Goal: Book appointment/travel/reservation

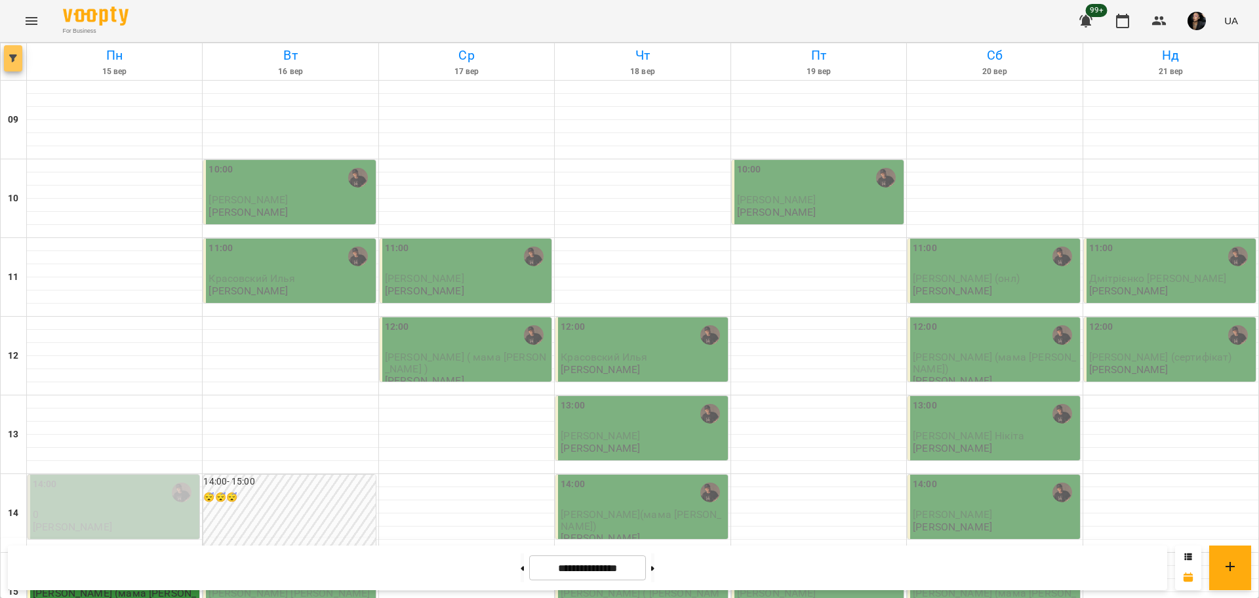
click at [22, 51] on button "button" at bounding box center [13, 58] width 18 height 26
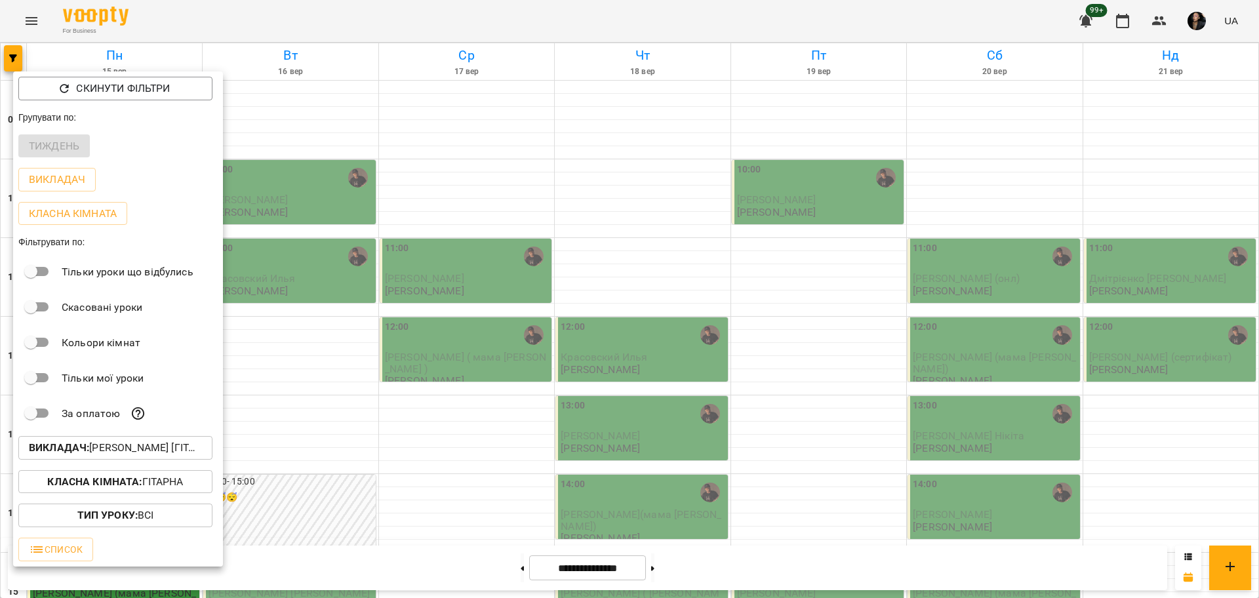
click at [49, 23] on div at bounding box center [629, 299] width 1259 height 598
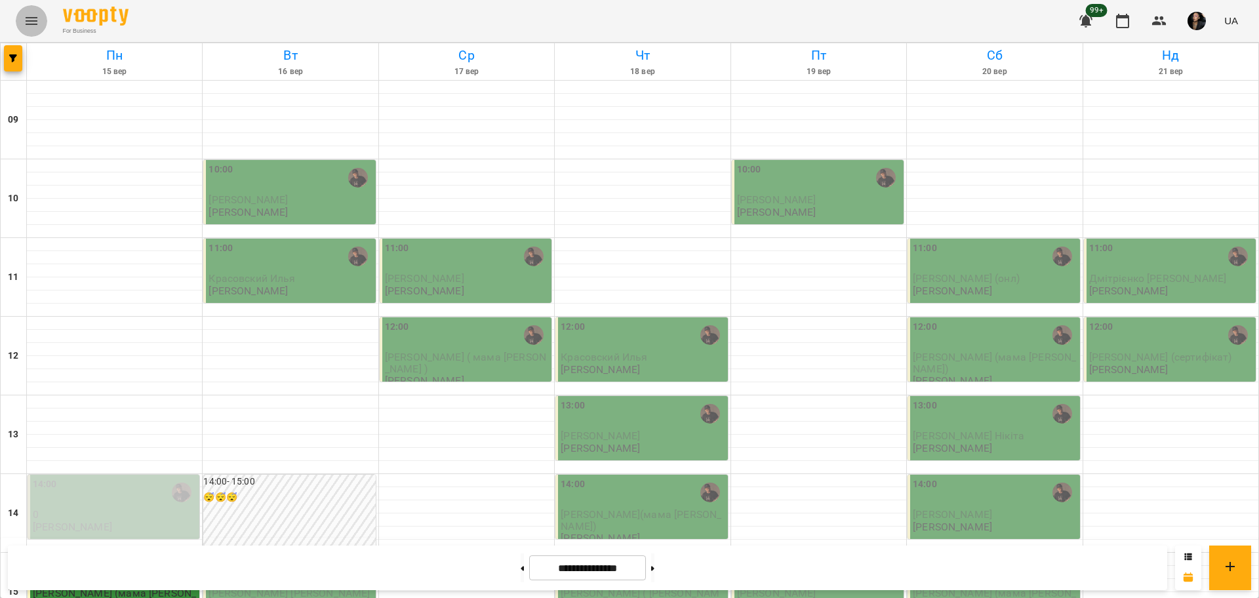
click at [28, 22] on icon "Menu" at bounding box center [32, 21] width 16 height 16
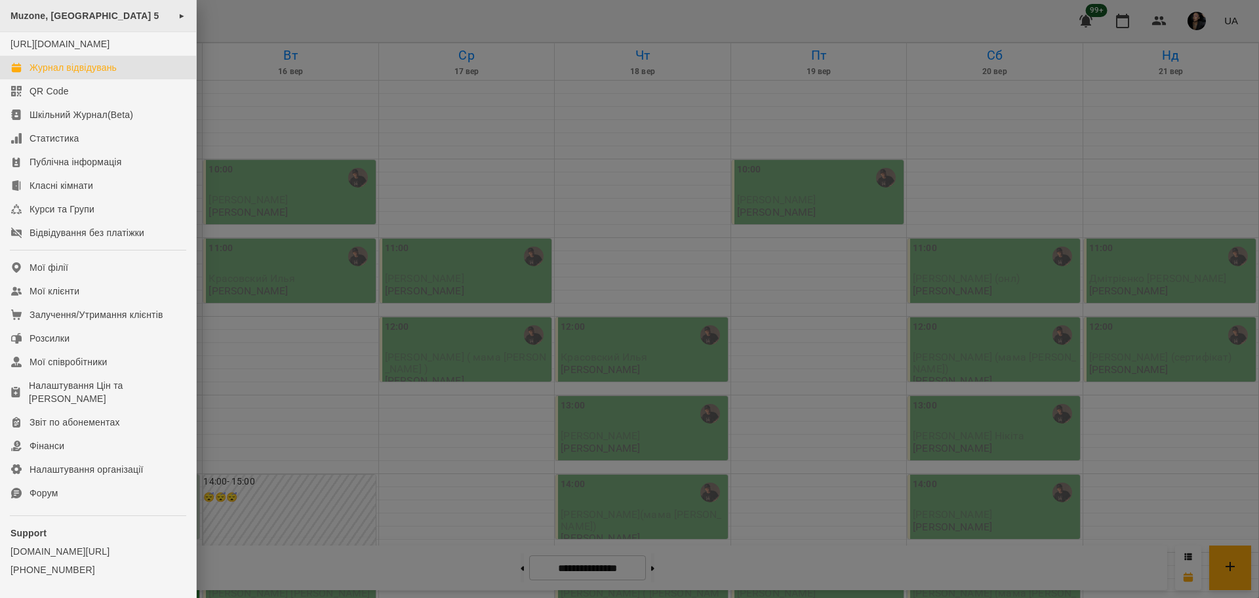
click at [63, 28] on div "Muzone, Велика Арнаутська 5 ►" at bounding box center [98, 16] width 196 height 32
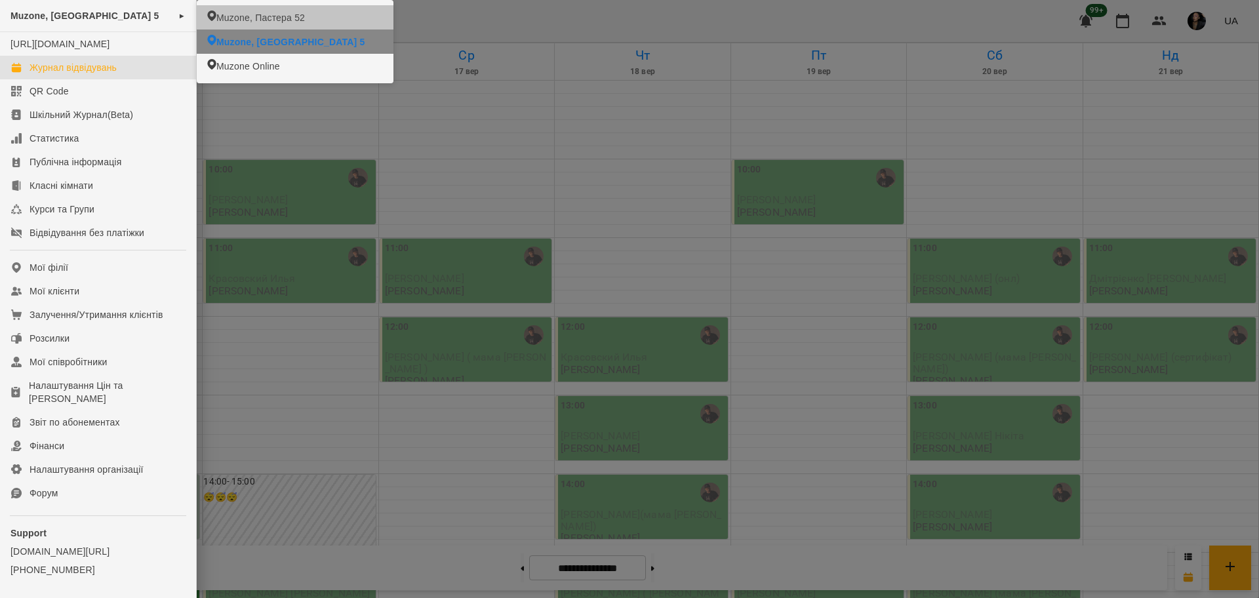
click at [333, 22] on li "Muzone, Пастера 52" at bounding box center [295, 17] width 197 height 24
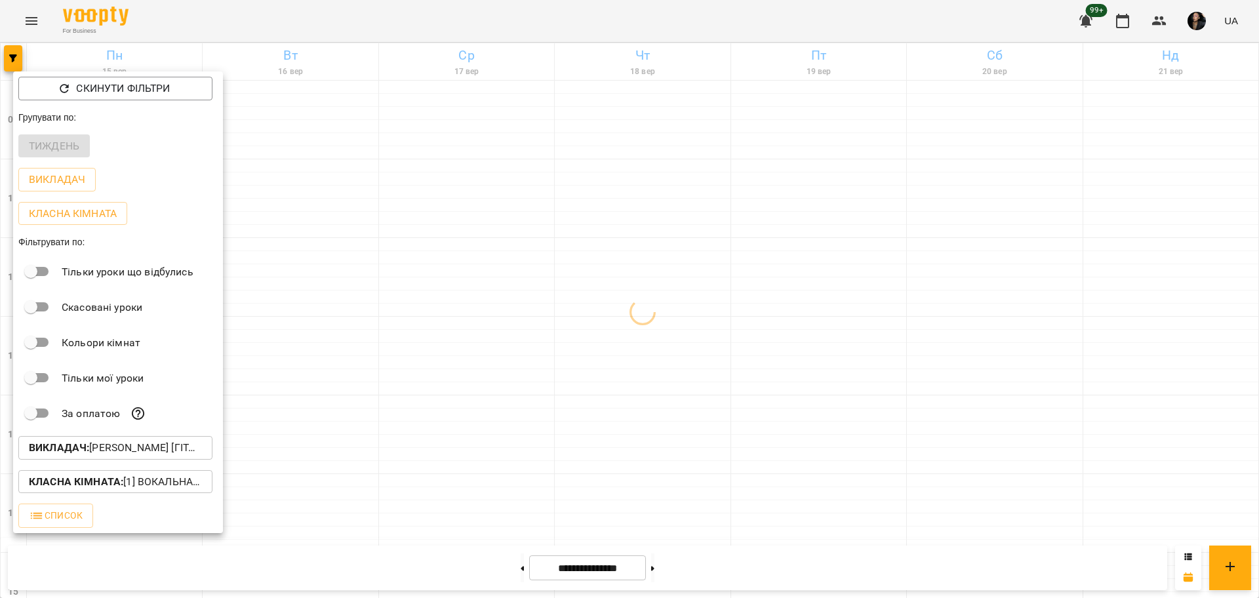
click at [22, 61] on div at bounding box center [629, 299] width 1259 height 598
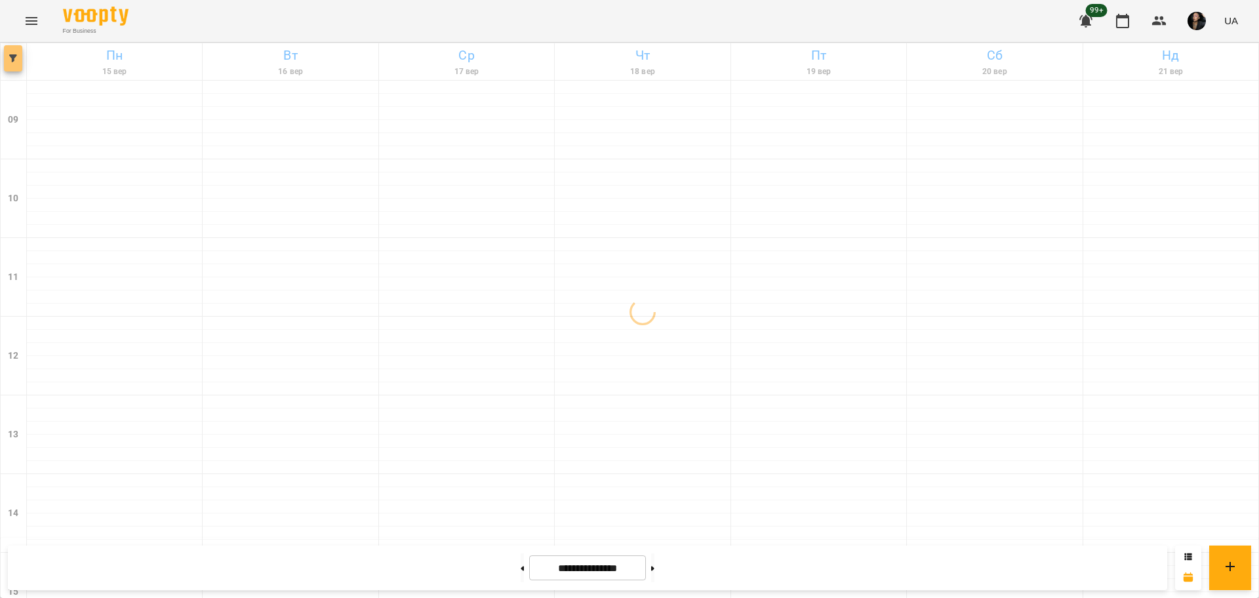
click at [16, 67] on button "button" at bounding box center [13, 58] width 18 height 26
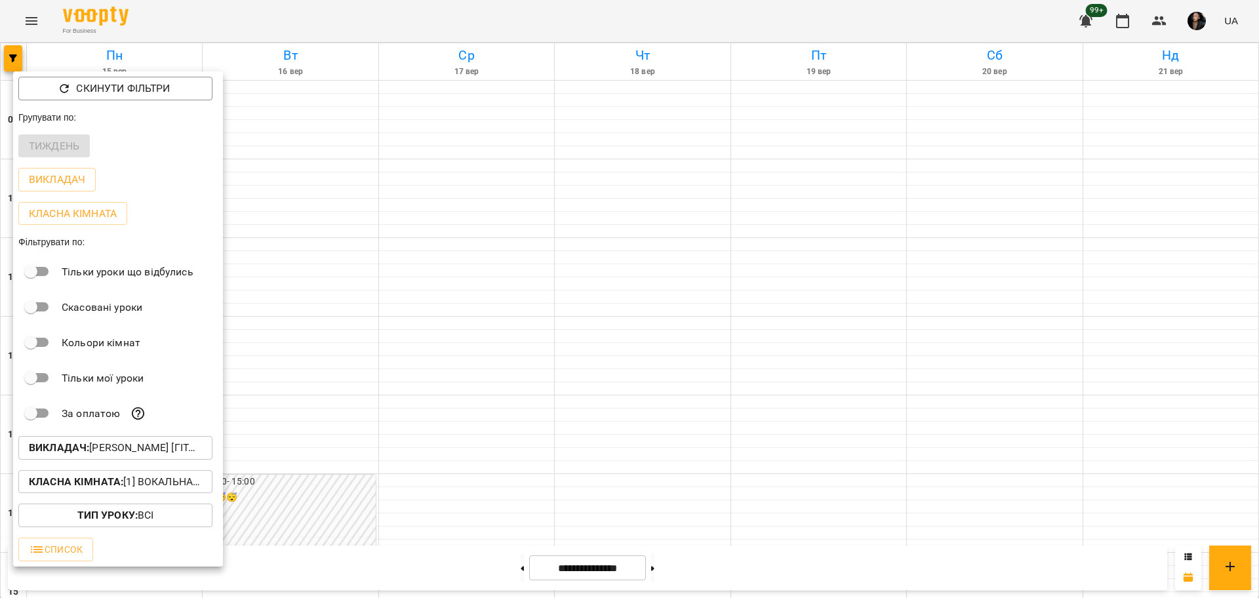
click at [111, 460] on button "Викладач : Антон [гітара]" at bounding box center [115, 448] width 194 height 24
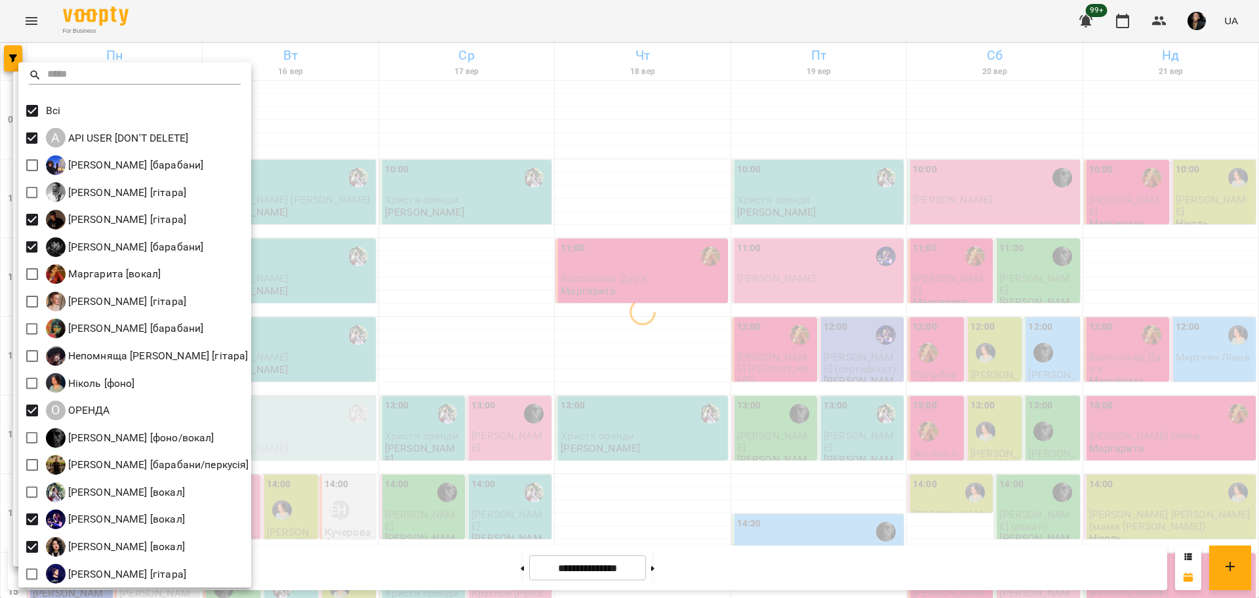
click at [525, 272] on div at bounding box center [629, 299] width 1259 height 598
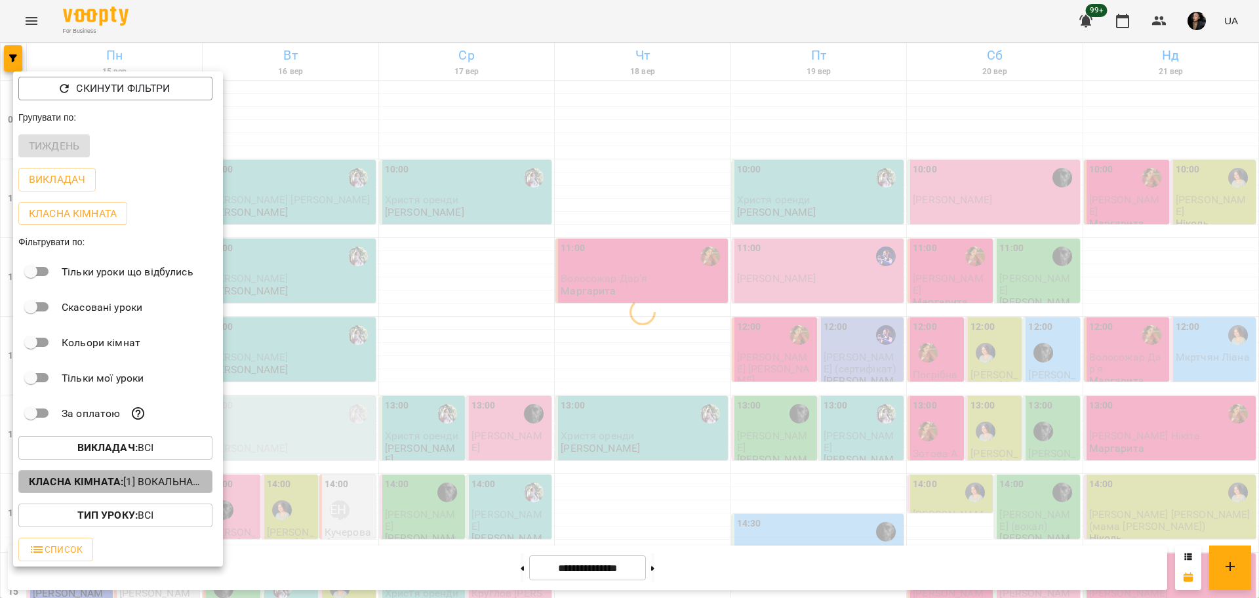
click at [153, 485] on p "Класна кімната : [1] Вокальна велика,[2] Вокальна мала,[7] Kids Фоно/Вокал" at bounding box center [115, 482] width 173 height 16
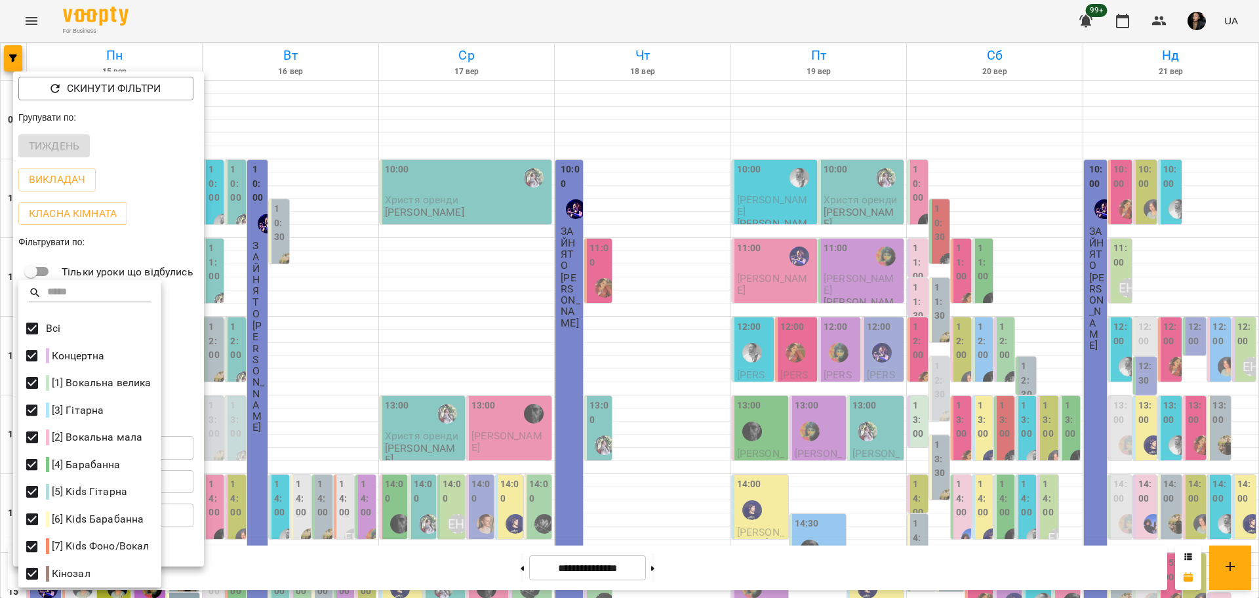
click at [470, 202] on div at bounding box center [629, 299] width 1259 height 598
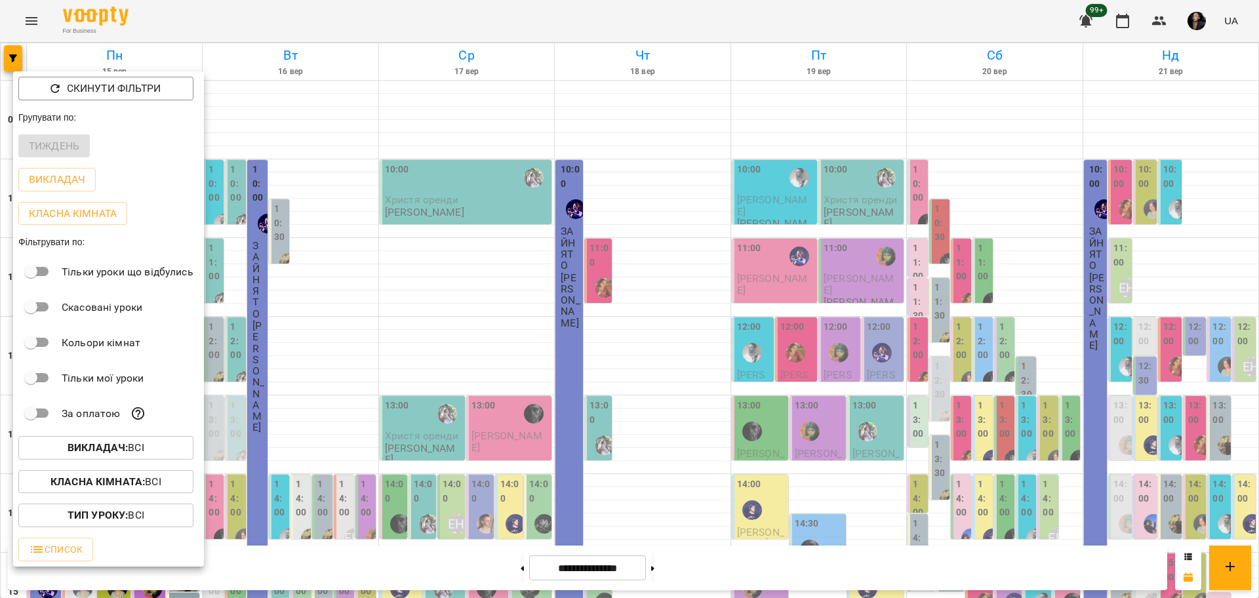
click at [492, 541] on div at bounding box center [629, 299] width 1259 height 598
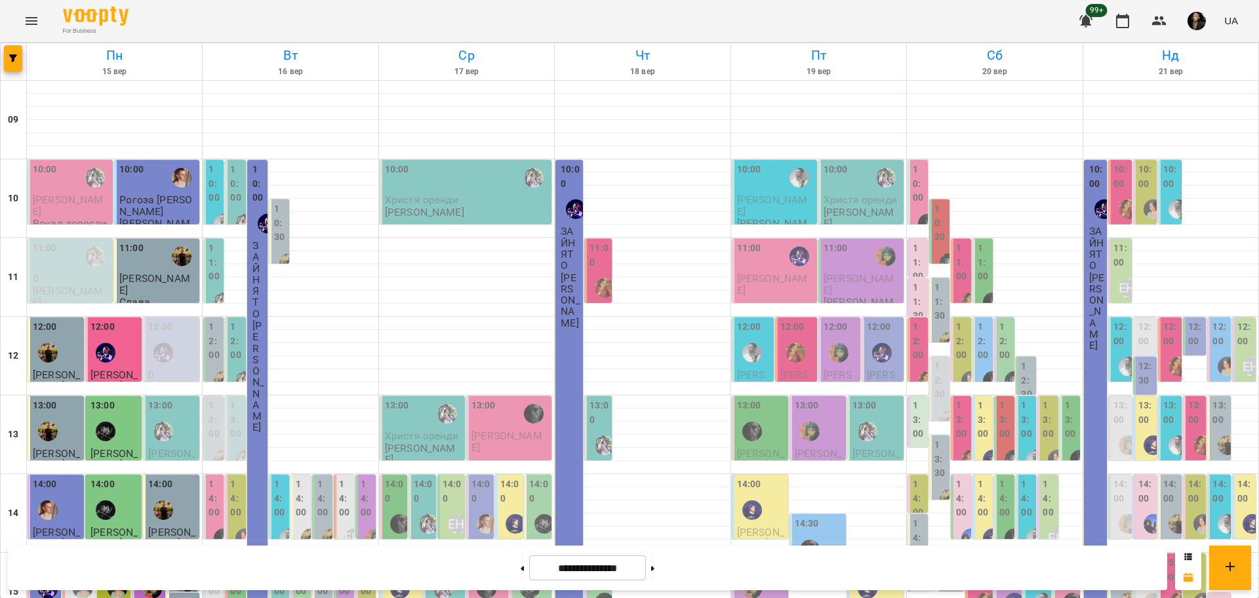
click at [231, 187] on label "10:00" at bounding box center [236, 184] width 12 height 43
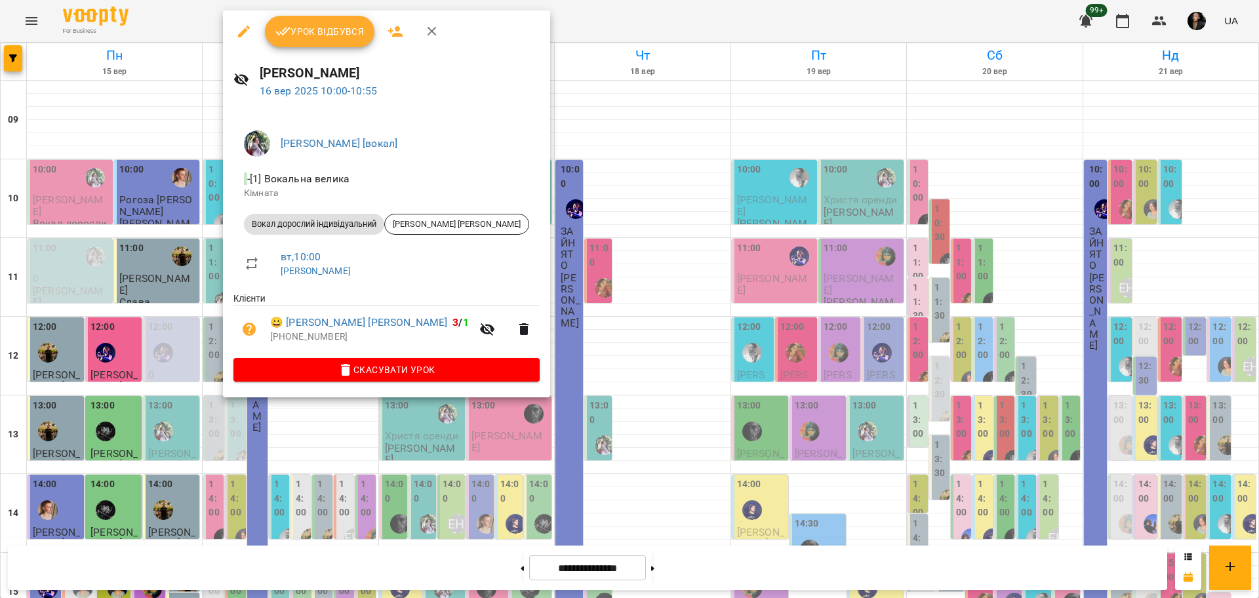
click at [189, 331] on div at bounding box center [629, 299] width 1259 height 598
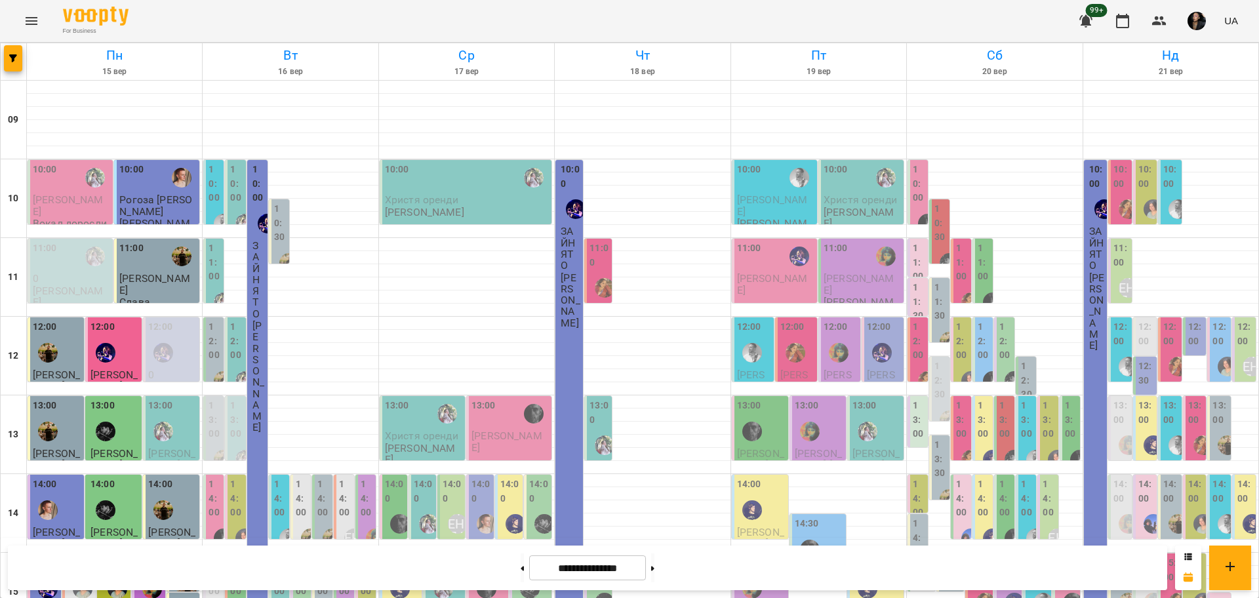
click at [215, 197] on label "10:00" at bounding box center [215, 184] width 12 height 43
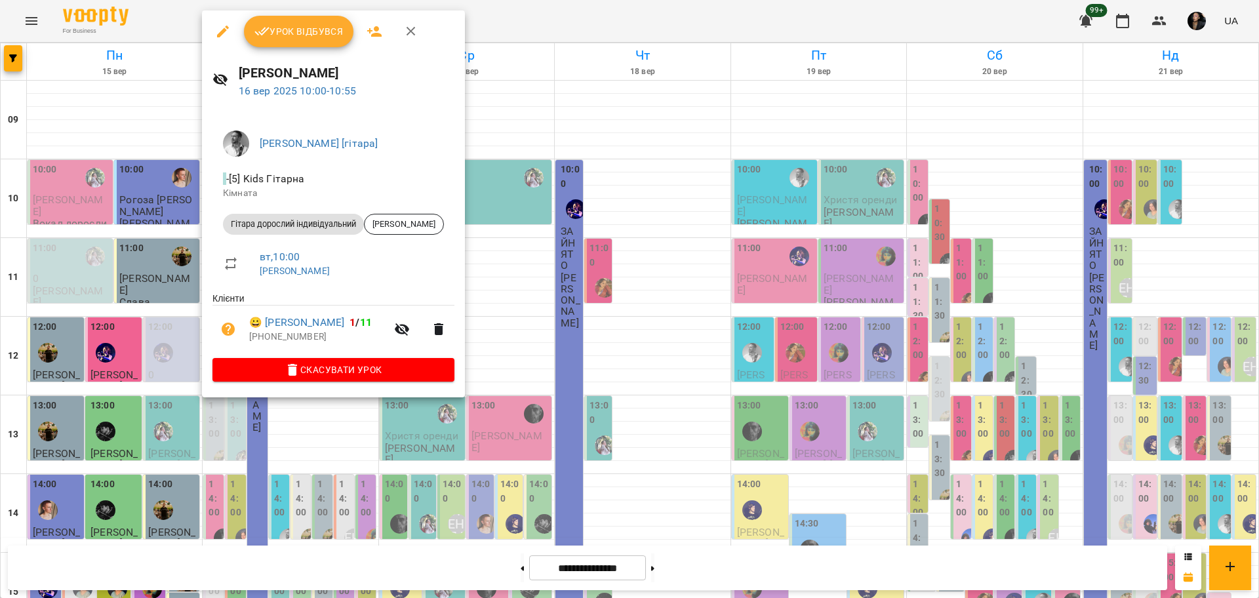
click at [643, 392] on div at bounding box center [629, 299] width 1259 height 598
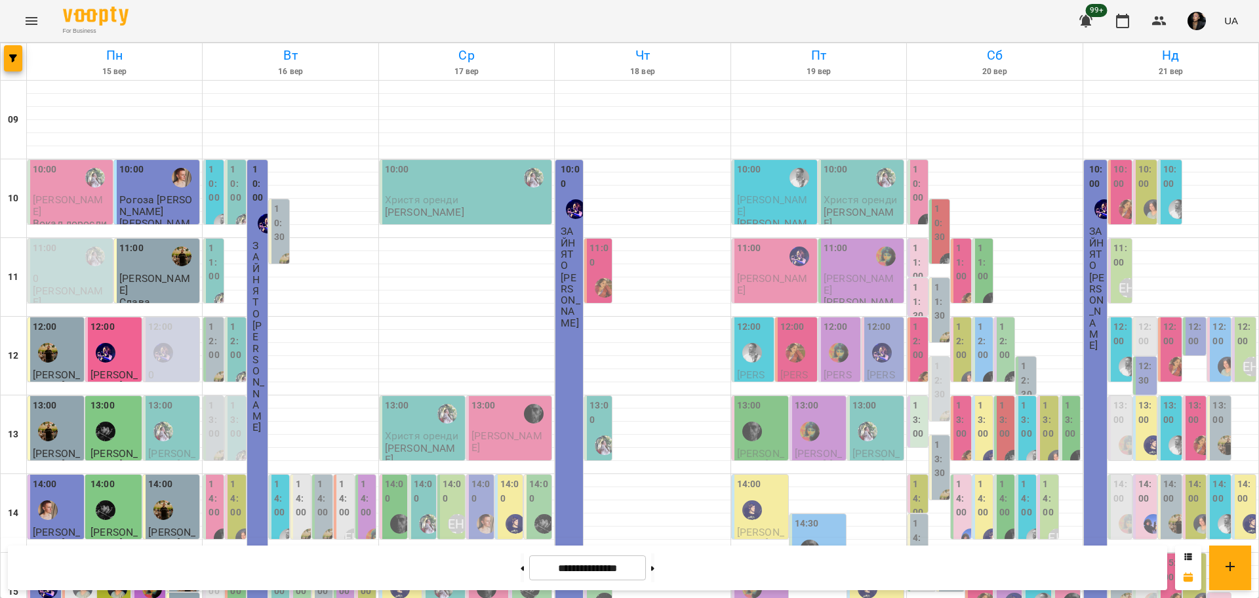
click at [239, 193] on label "10:00" at bounding box center [236, 184] width 12 height 43
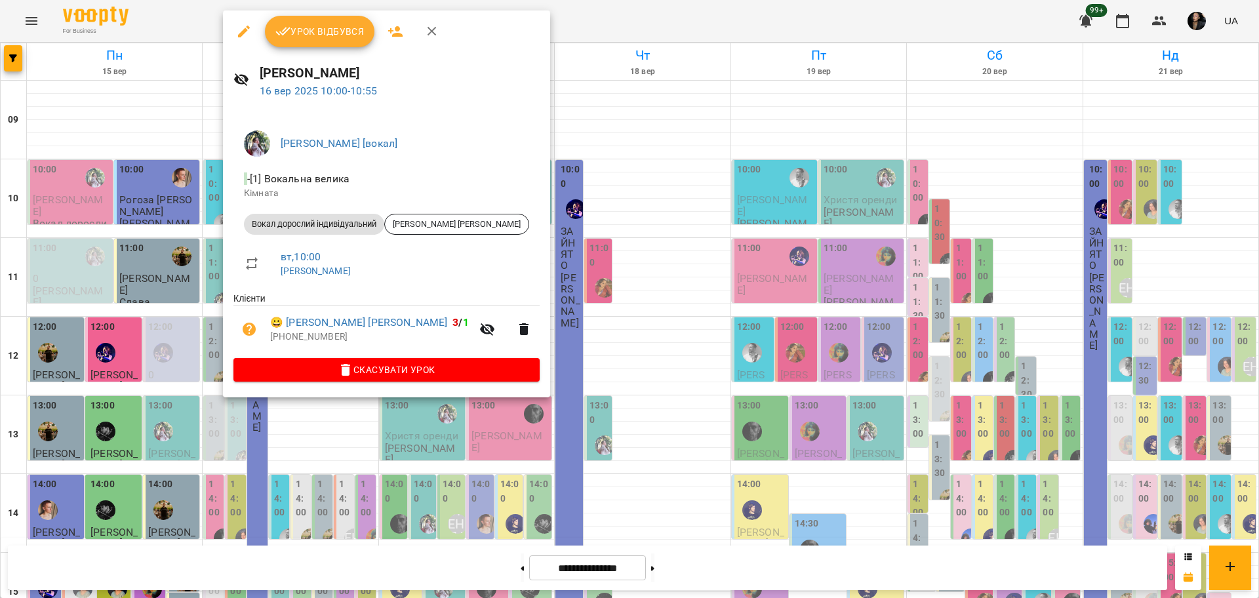
click at [641, 374] on div at bounding box center [629, 299] width 1259 height 598
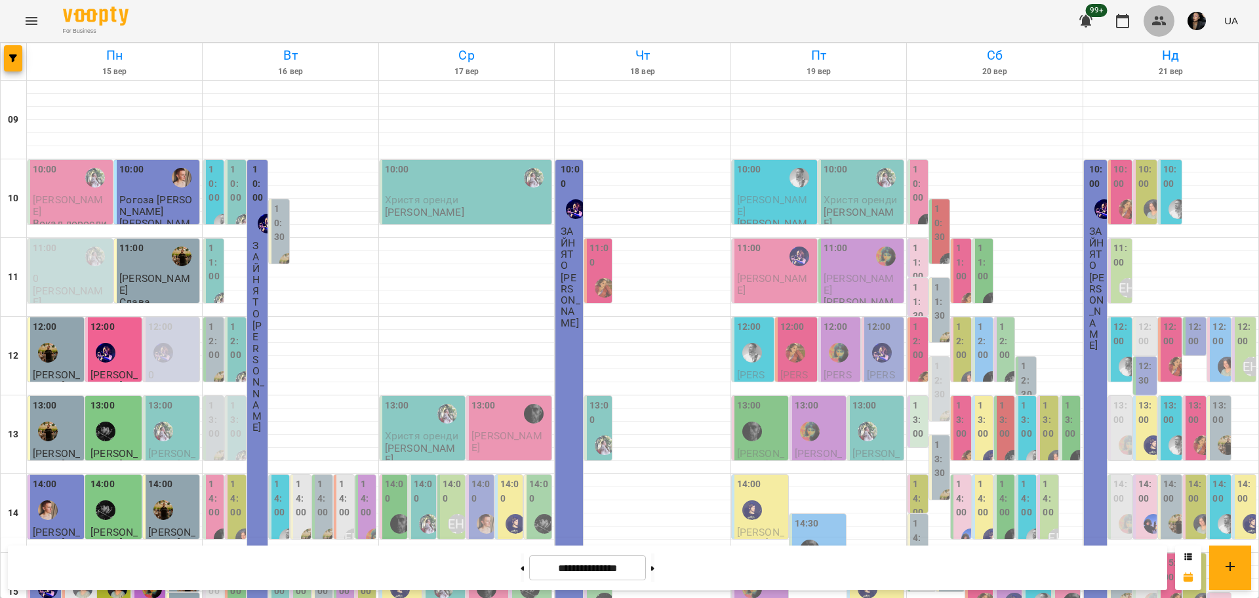
click at [1165, 22] on icon "button" at bounding box center [1159, 20] width 14 height 9
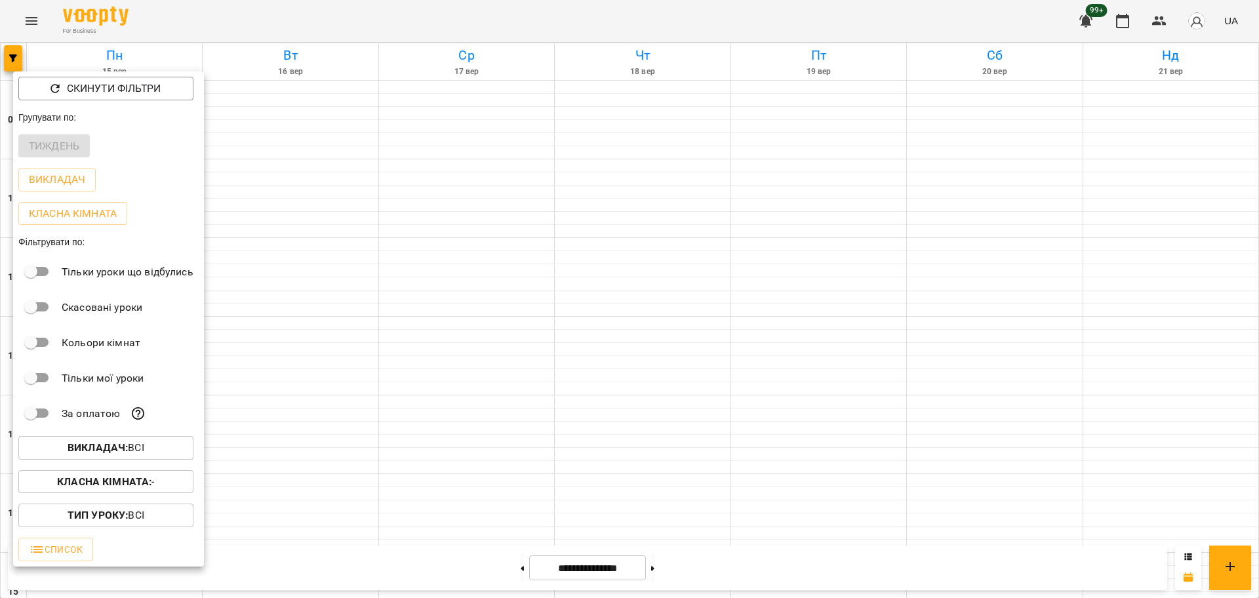
scroll to position [328, 0]
click at [96, 437] on div "Викладач : Всі" at bounding box center [108, 448] width 191 height 34
click at [94, 448] on b "Викладач :" at bounding box center [98, 447] width 60 height 12
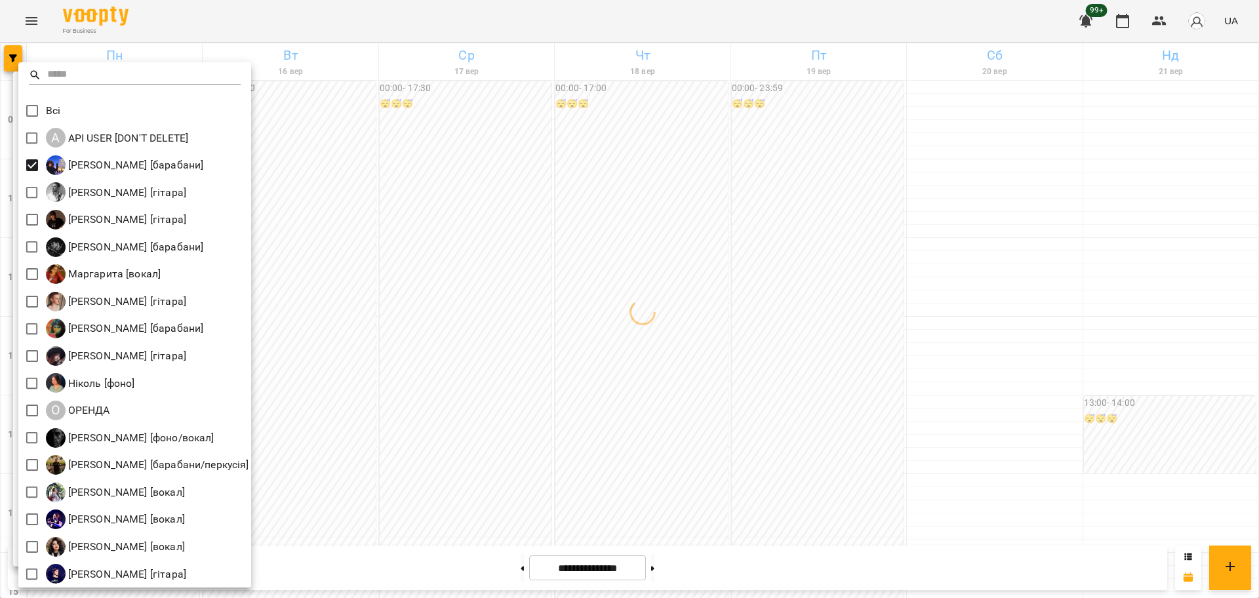
drag, startPoint x: 429, startPoint y: 207, endPoint x: 190, endPoint y: 359, distance: 282.8
click at [452, 213] on div at bounding box center [629, 299] width 1259 height 598
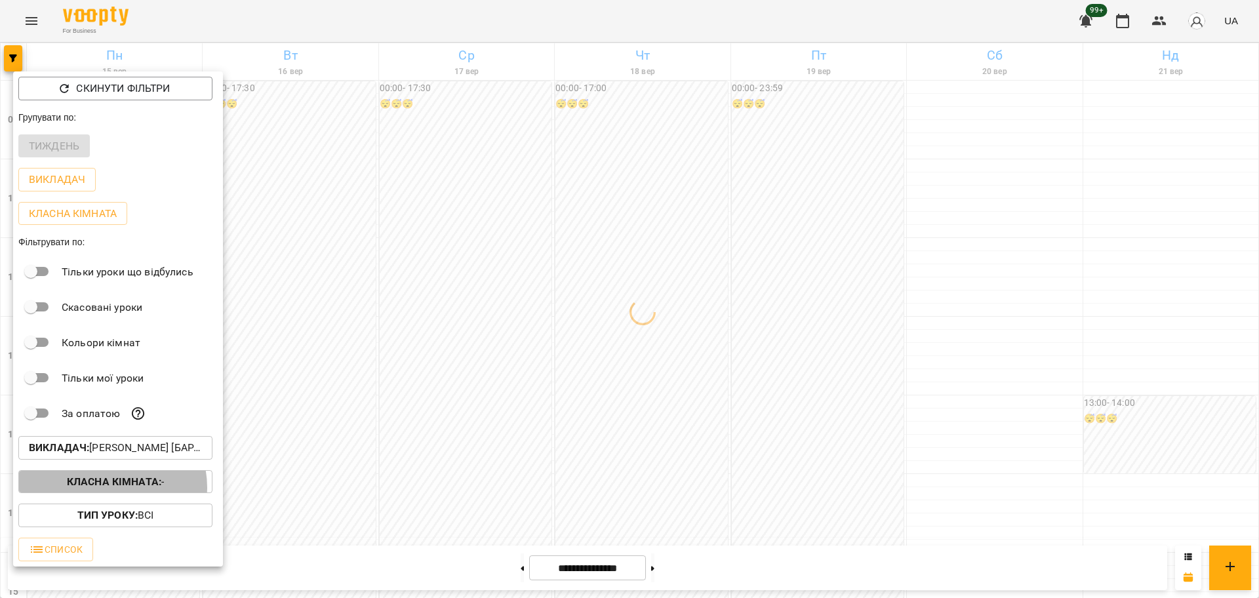
click at [112, 488] on b "Класна кімната :" at bounding box center [114, 482] width 94 height 12
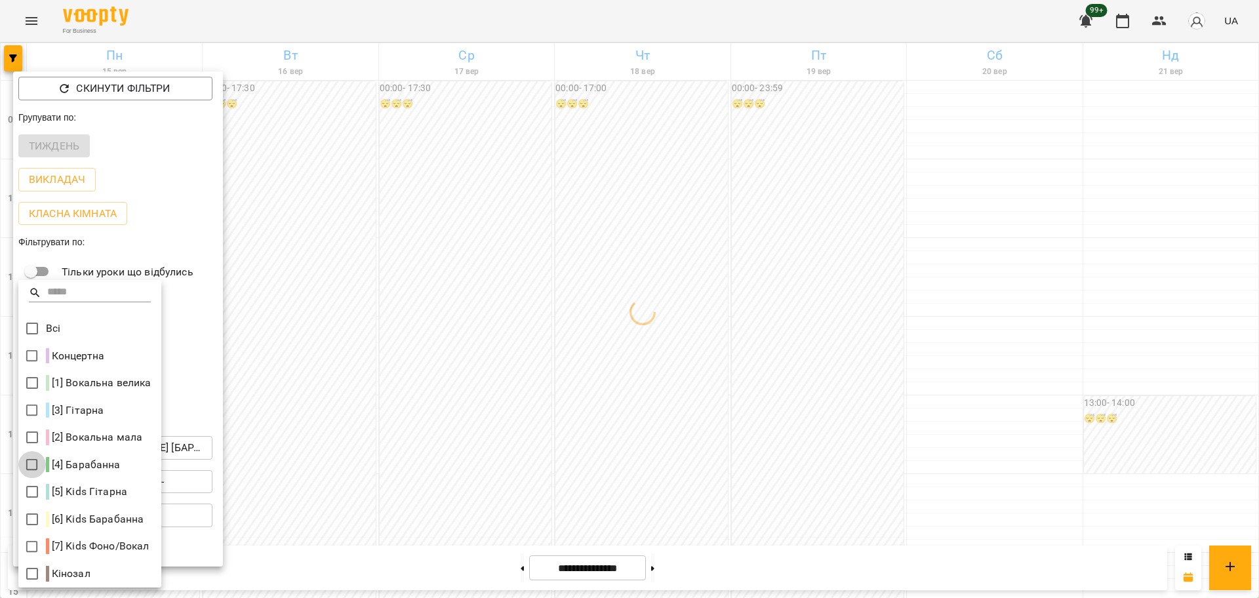
click at [416, 488] on div at bounding box center [629, 299] width 1259 height 598
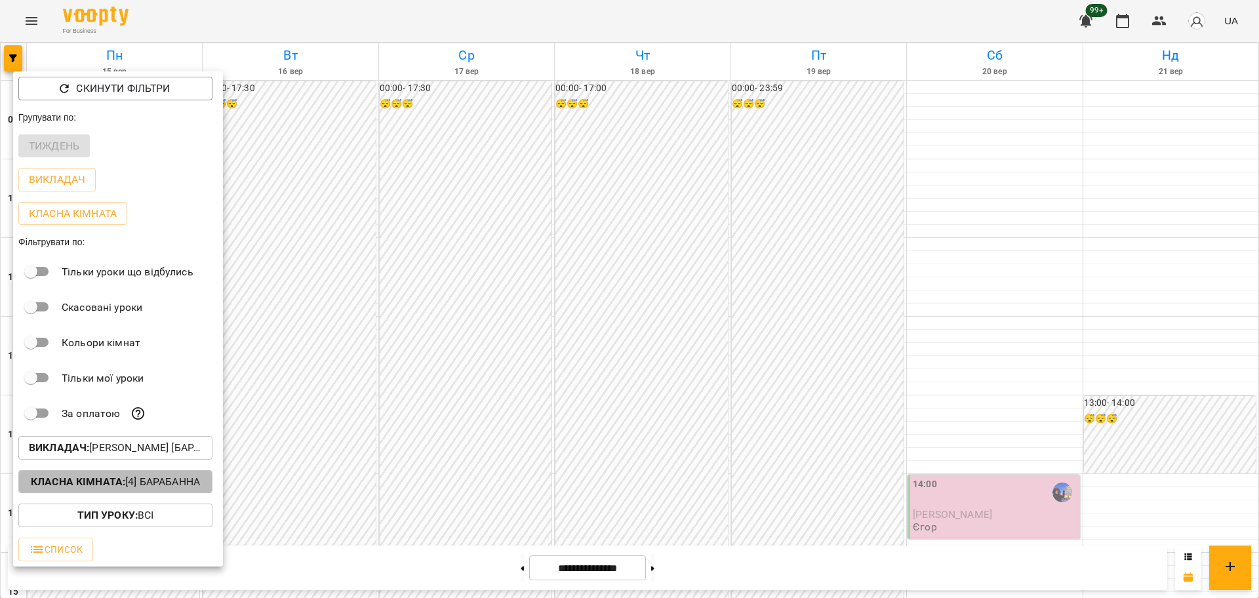
click at [144, 488] on p "Класна кімната : [4] Барабанна" at bounding box center [115, 482] width 169 height 16
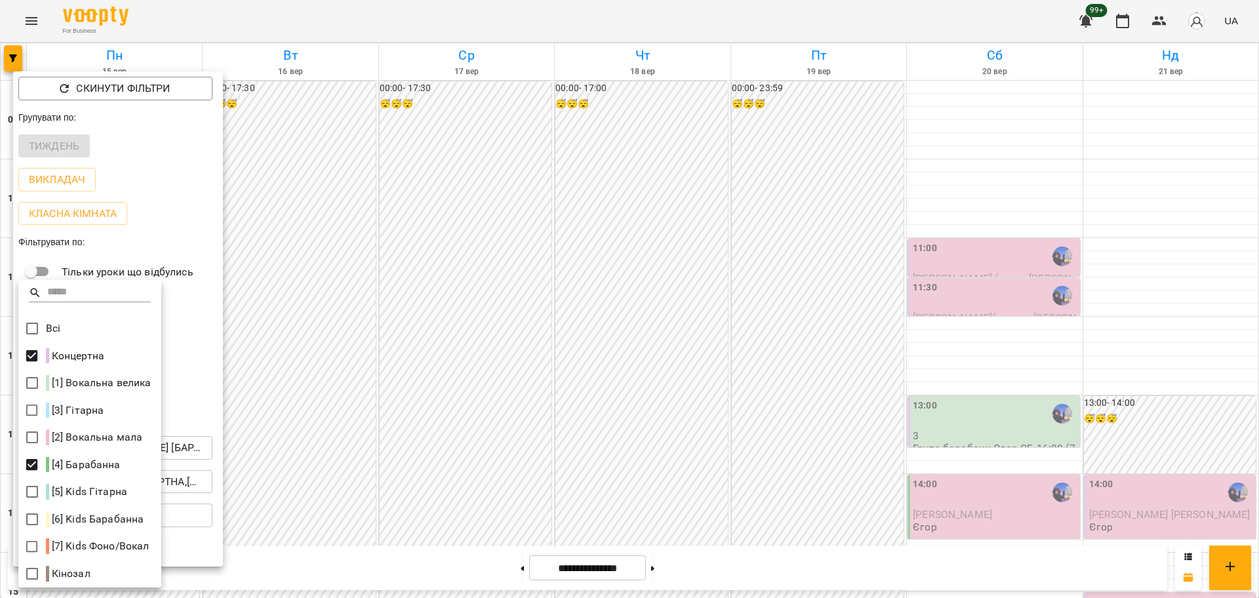
click at [17, 520] on div at bounding box center [629, 299] width 1259 height 598
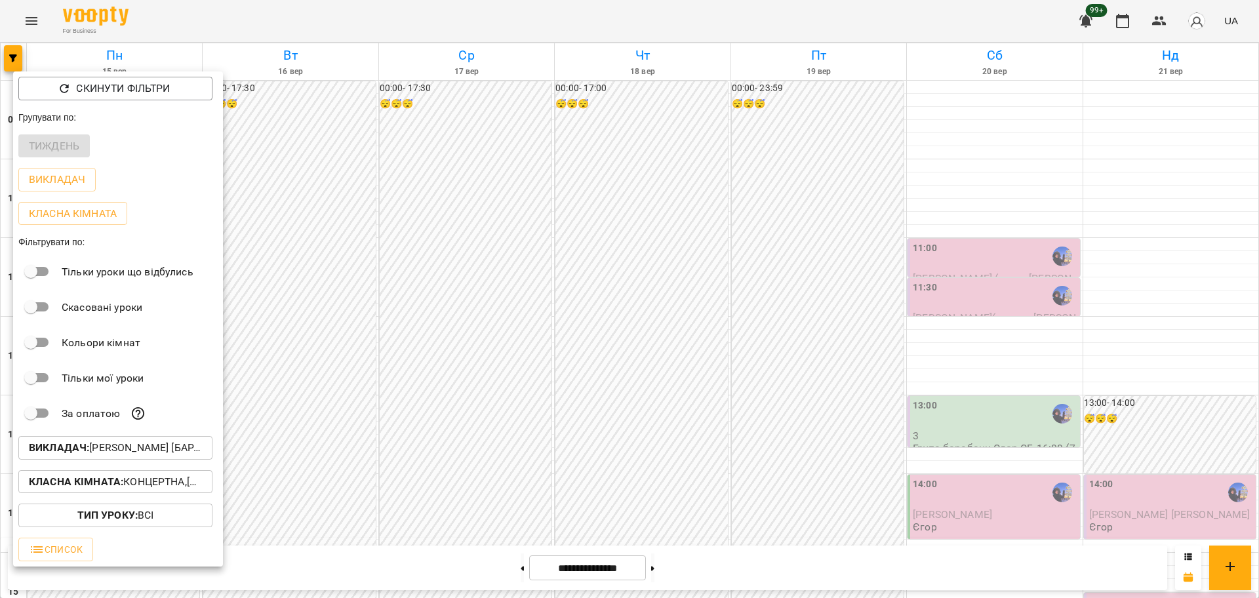
click at [164, 489] on p "Класна кімната : Концертна,[4] Барабанна" at bounding box center [115, 482] width 173 height 16
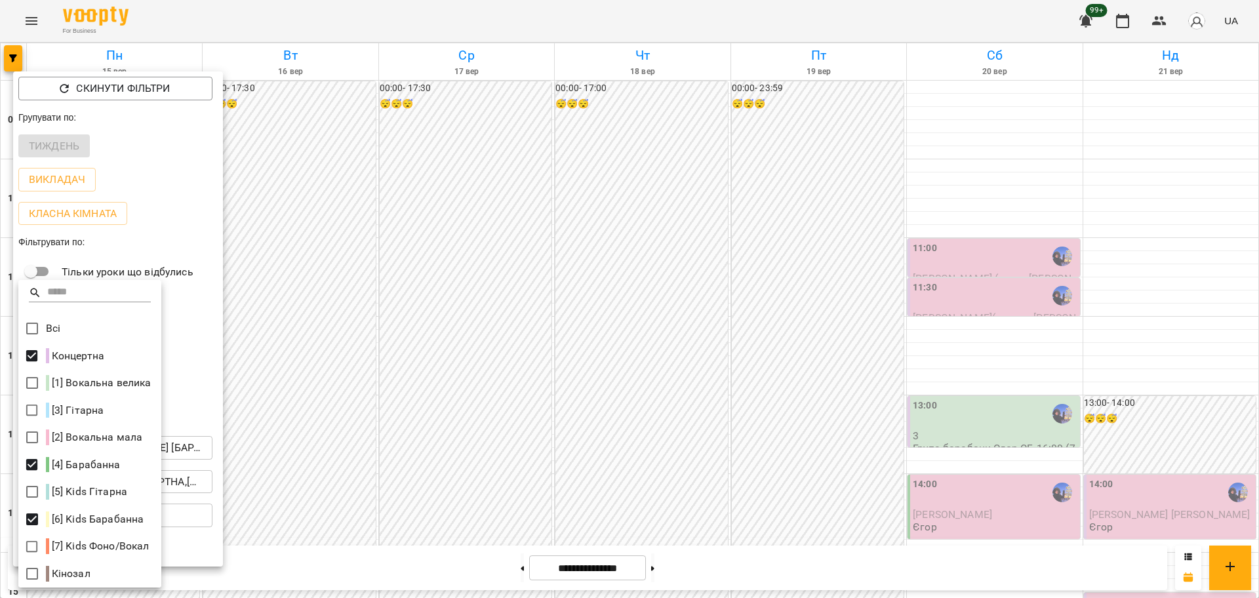
click at [434, 315] on div at bounding box center [629, 299] width 1259 height 598
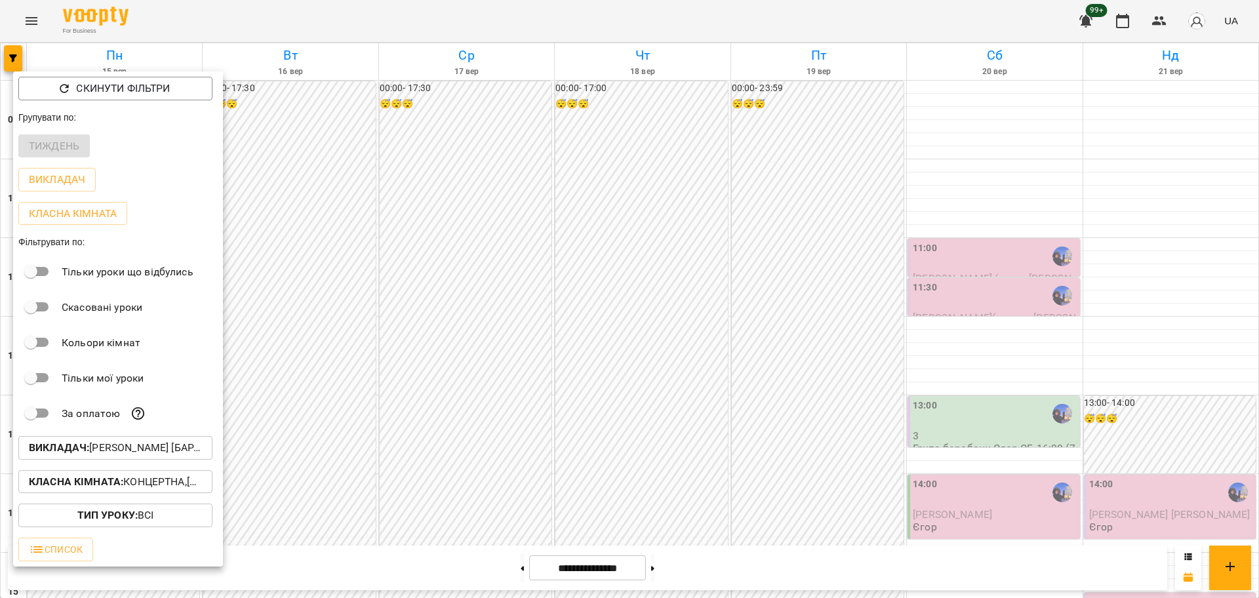
click at [488, 327] on div at bounding box center [629, 299] width 1259 height 598
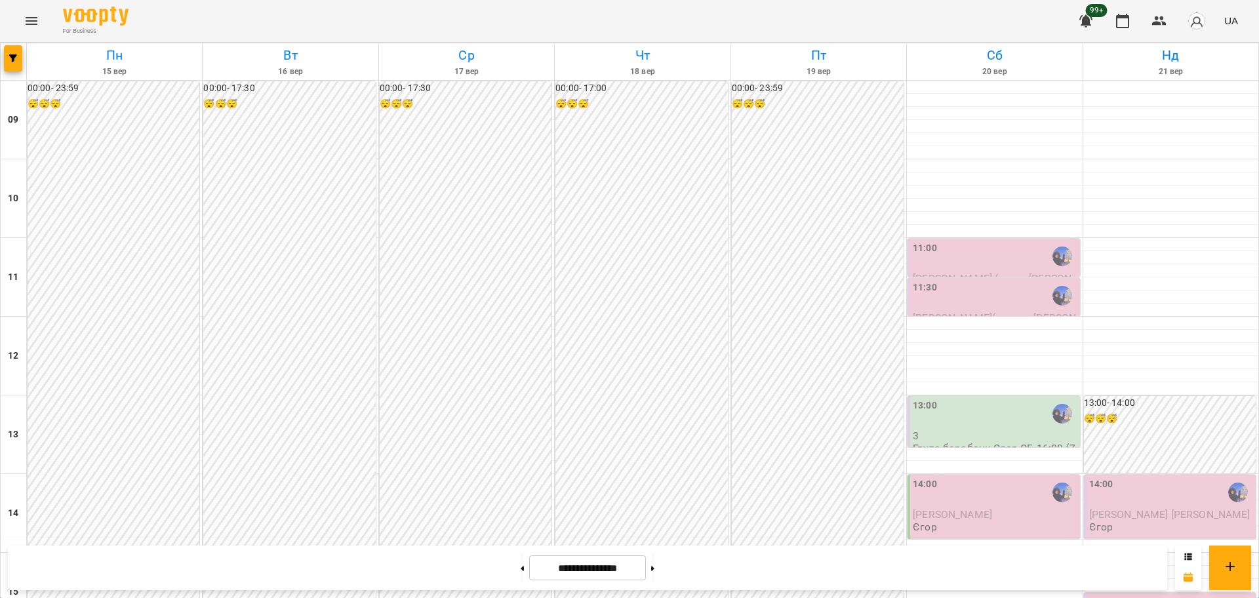
scroll to position [0, 0]
click at [940, 302] on div "11:30" at bounding box center [995, 296] width 164 height 30
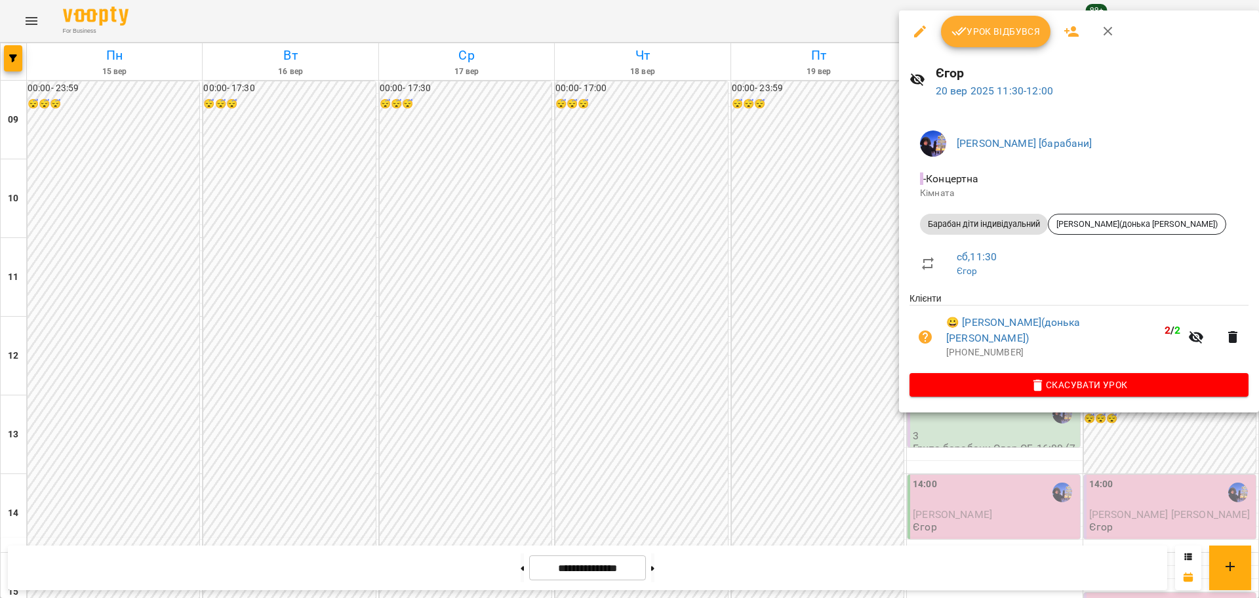
click at [766, 411] on div at bounding box center [629, 299] width 1259 height 598
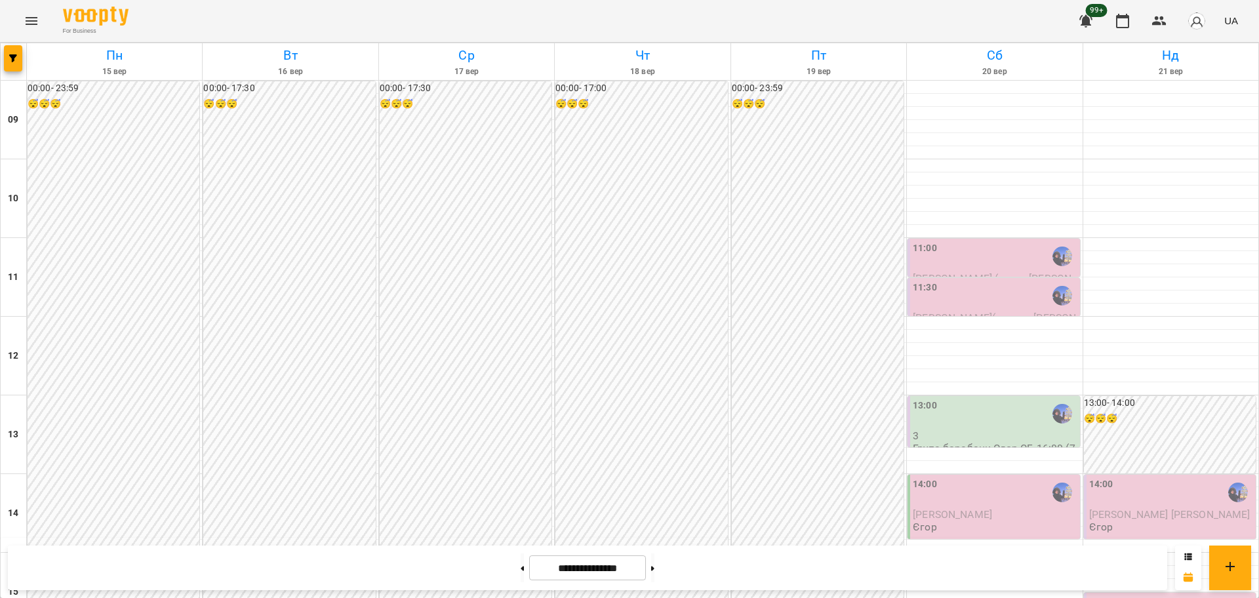
scroll to position [565, 0]
click at [13, 66] on button "button" at bounding box center [13, 58] width 18 height 26
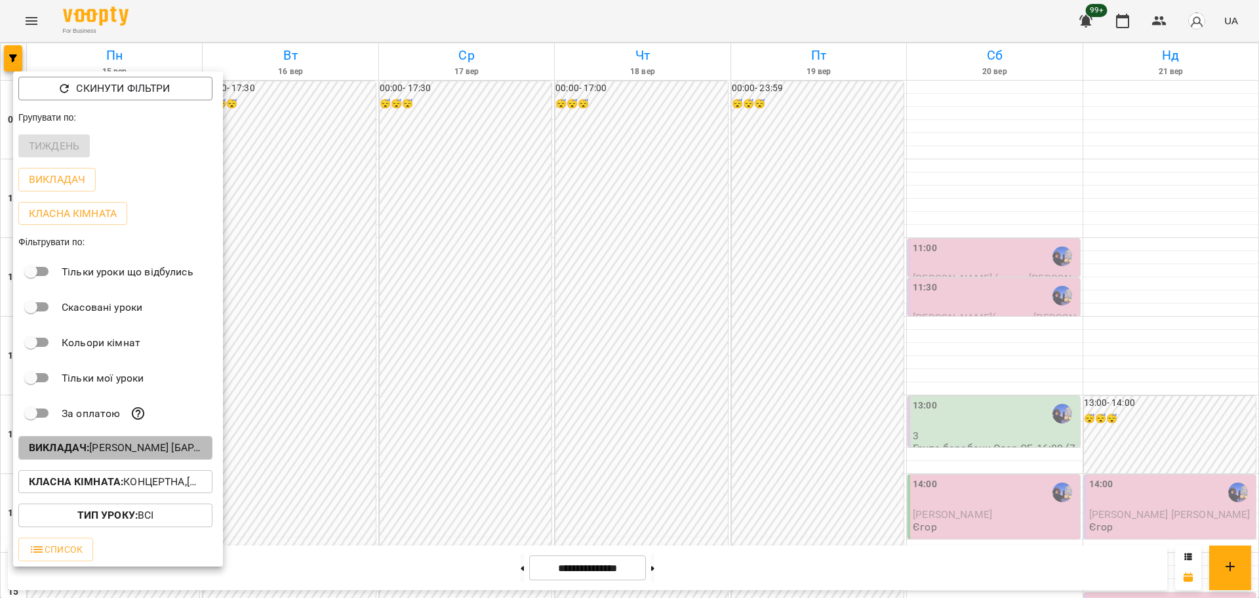
click at [171, 460] on button "Викладач : [PERSON_NAME] [барабани]" at bounding box center [115, 448] width 194 height 24
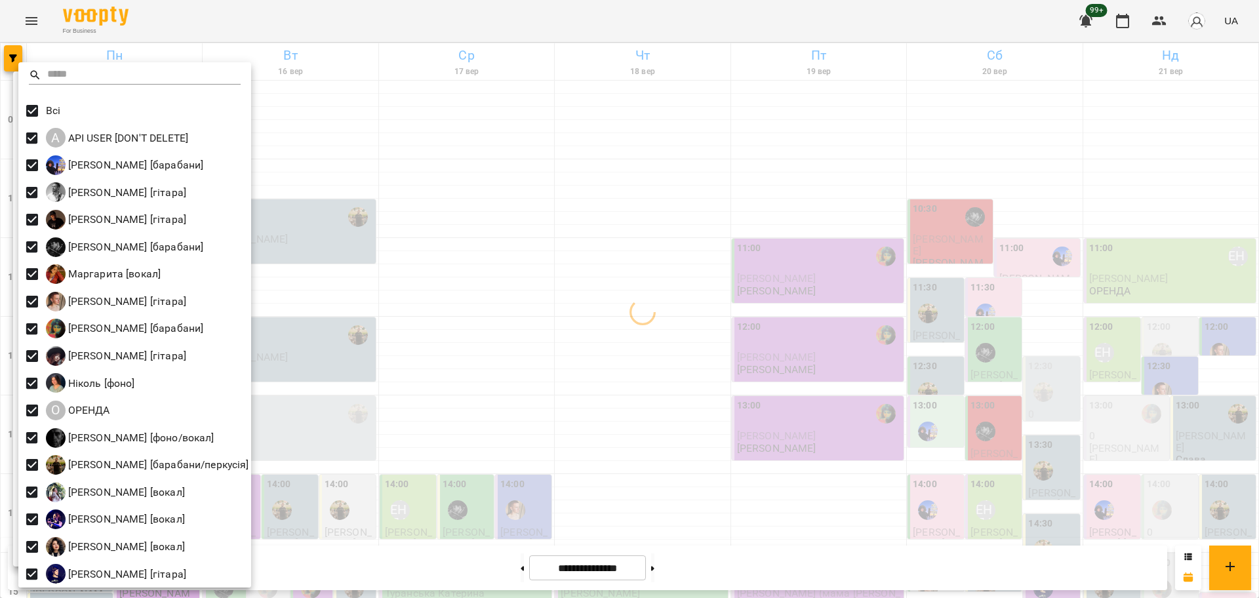
click at [951, 338] on div at bounding box center [629, 299] width 1259 height 598
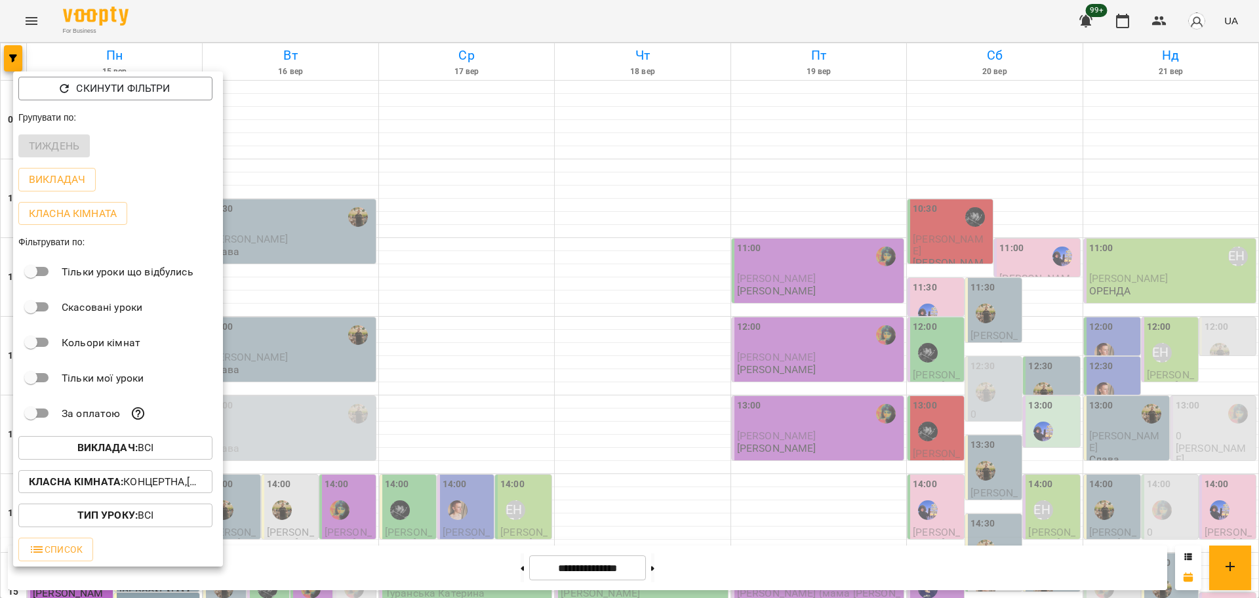
click at [944, 380] on div at bounding box center [629, 299] width 1259 height 598
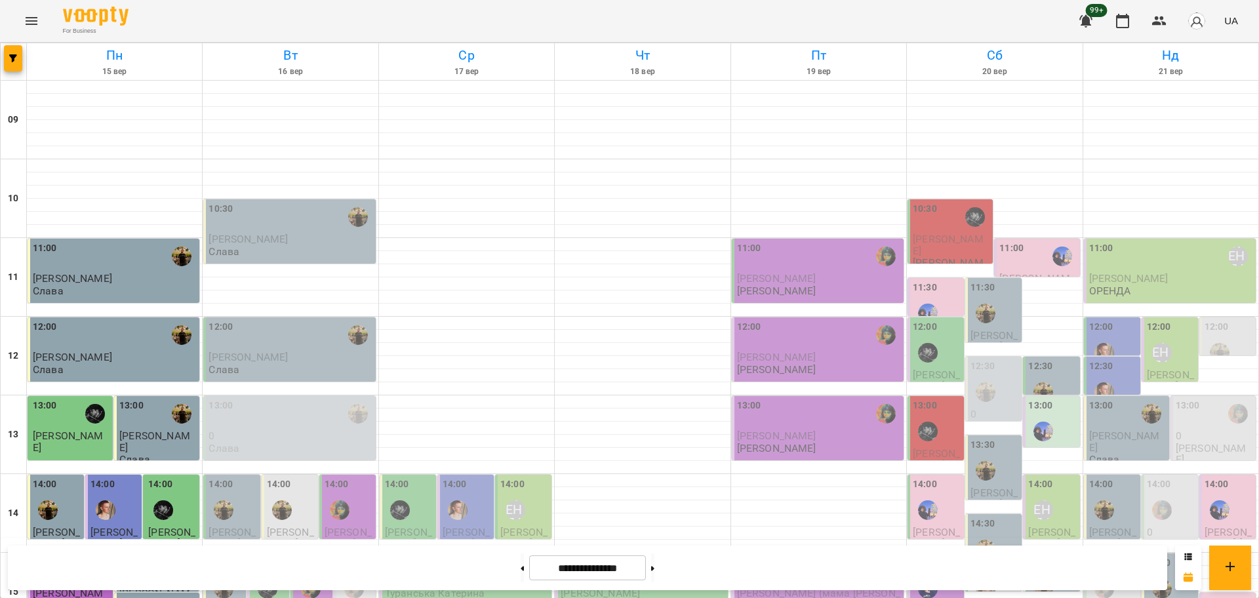
scroll to position [164, 0]
click at [942, 320] on div "12:00" at bounding box center [937, 344] width 49 height 48
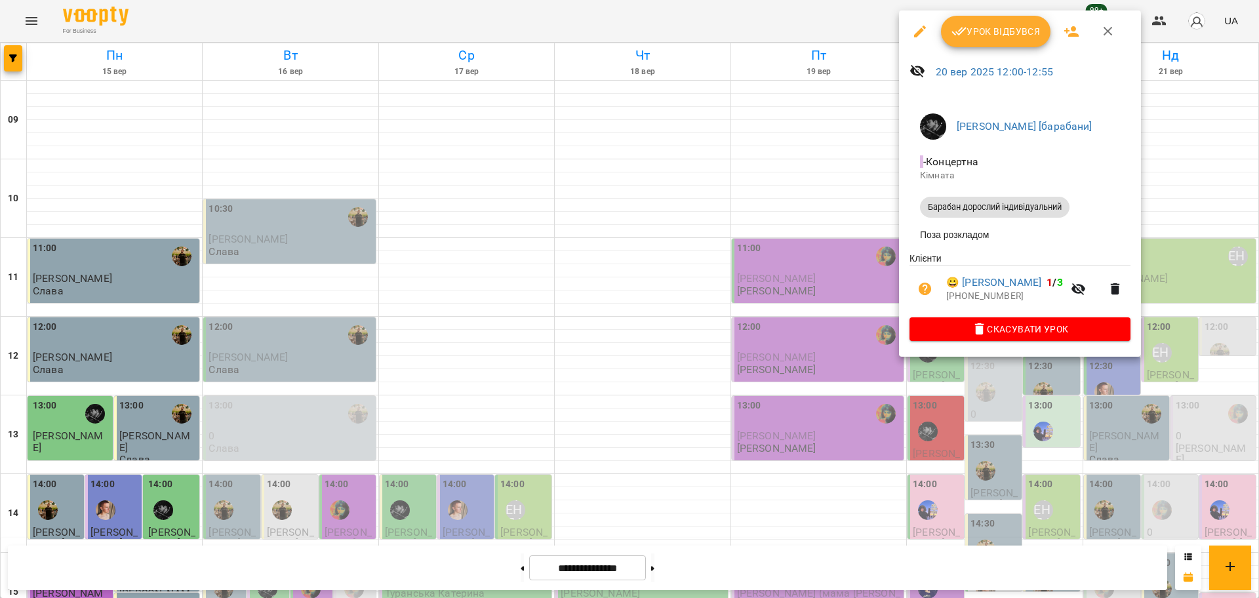
click at [792, 293] on div at bounding box center [629, 299] width 1259 height 598
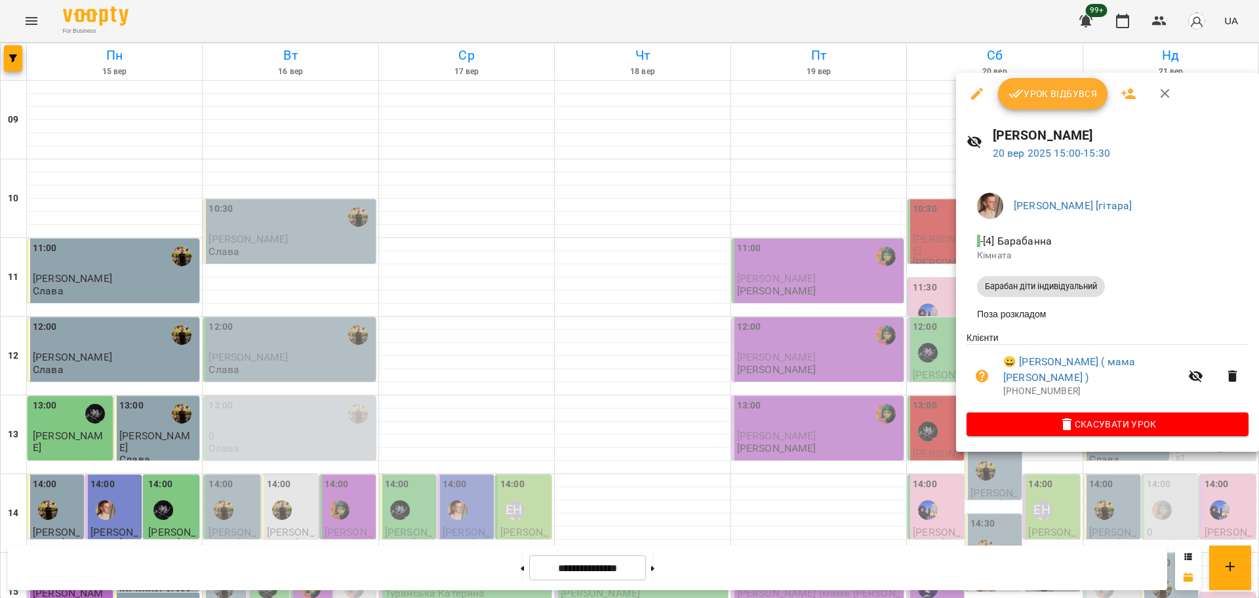
click at [906, 403] on div at bounding box center [629, 299] width 1259 height 598
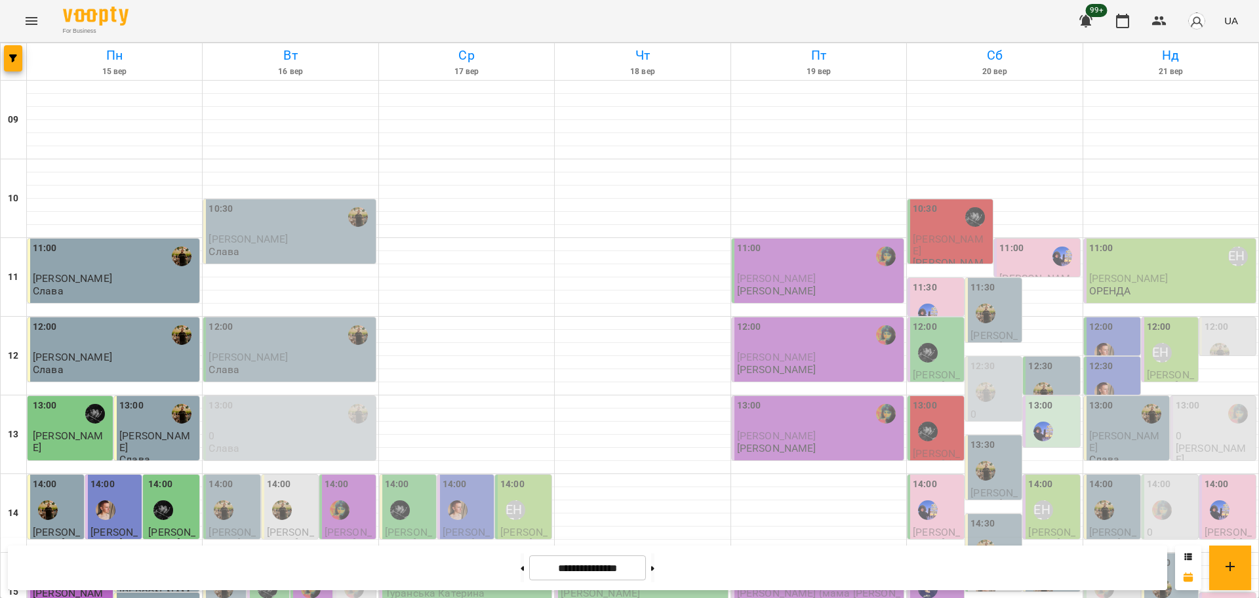
click at [1040, 574] on div at bounding box center [1043, 589] width 30 height 30
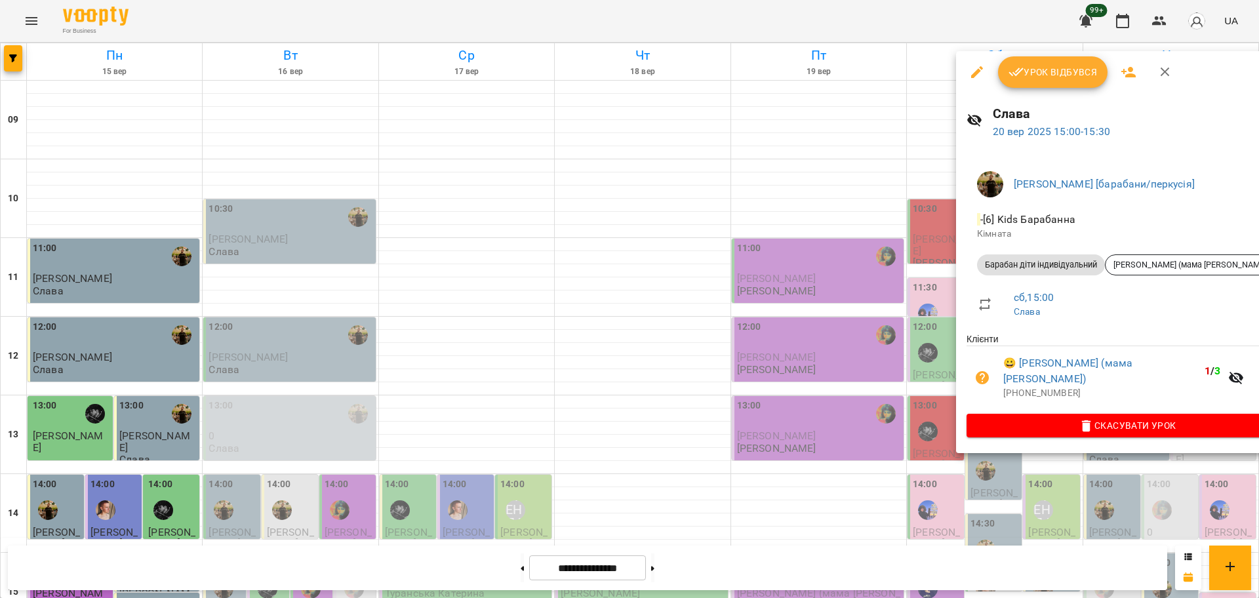
click at [924, 416] on div at bounding box center [629, 299] width 1259 height 598
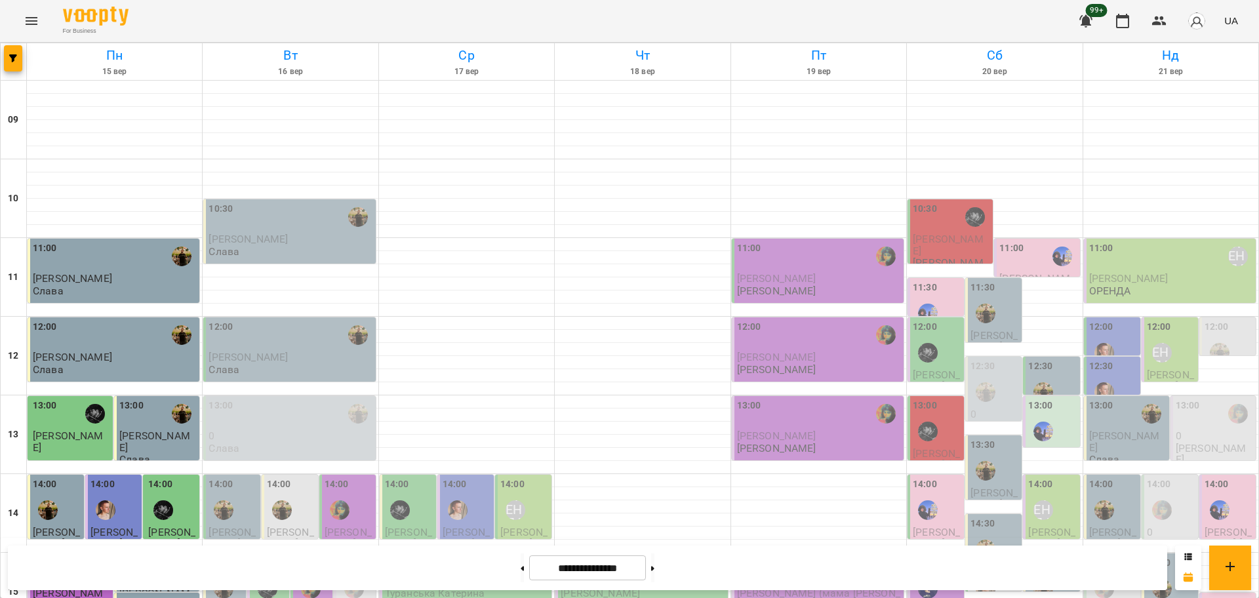
click at [938, 556] on div "15:00" at bounding box center [937, 580] width 49 height 48
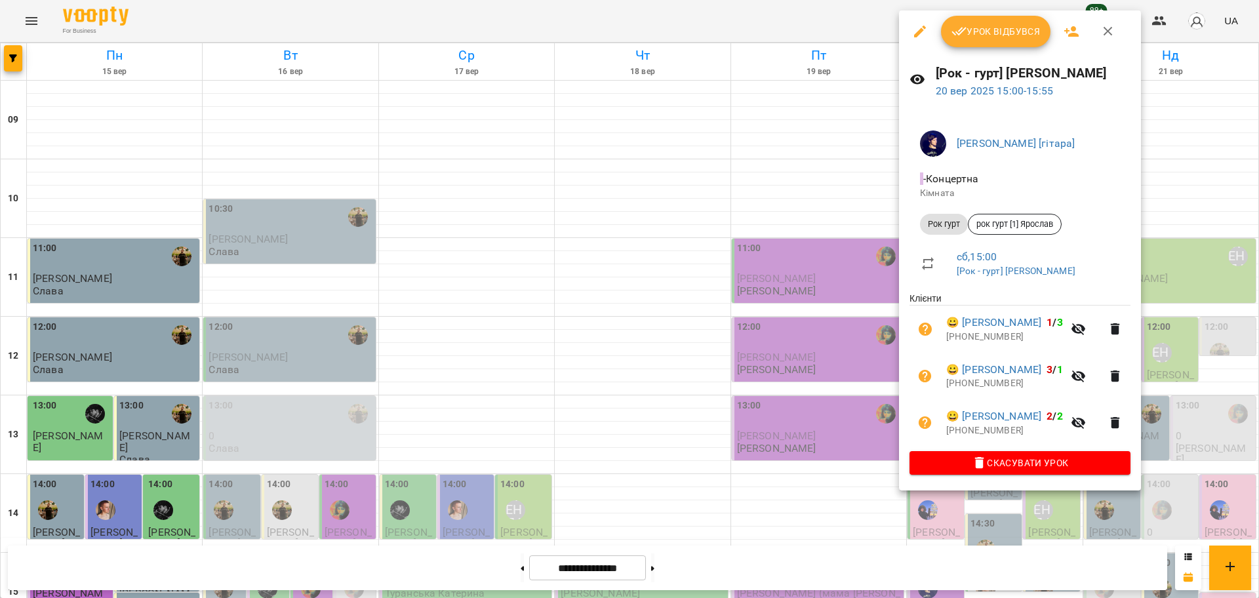
click at [841, 378] on div at bounding box center [629, 299] width 1259 height 598
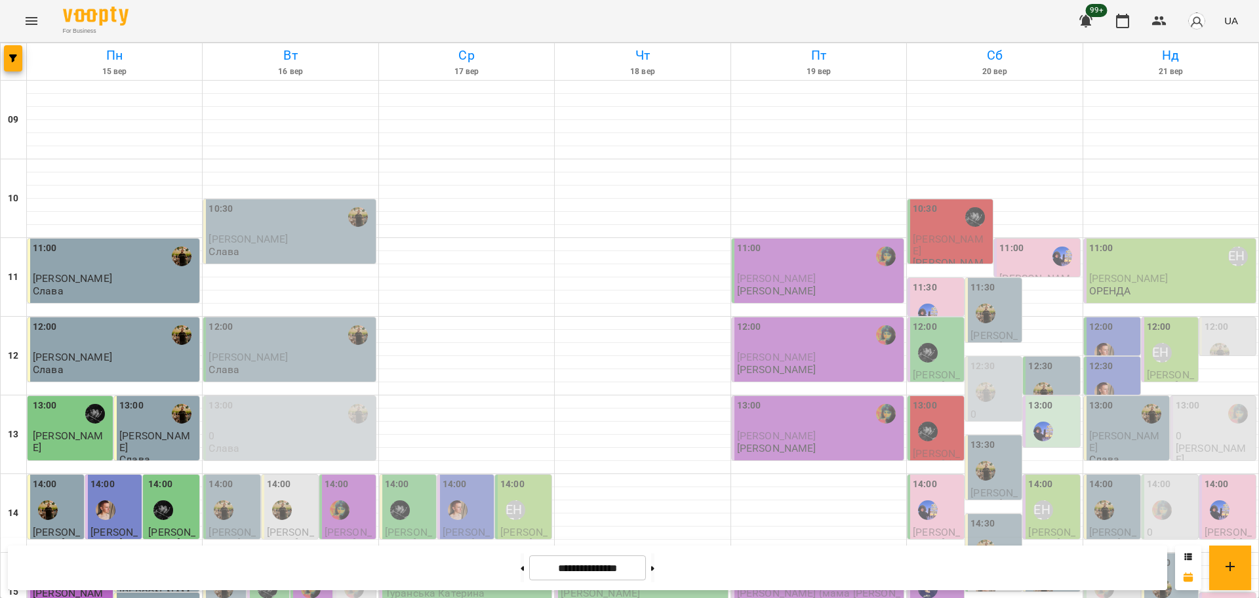
click at [984, 517] on label "14:30" at bounding box center [983, 524] width 24 height 14
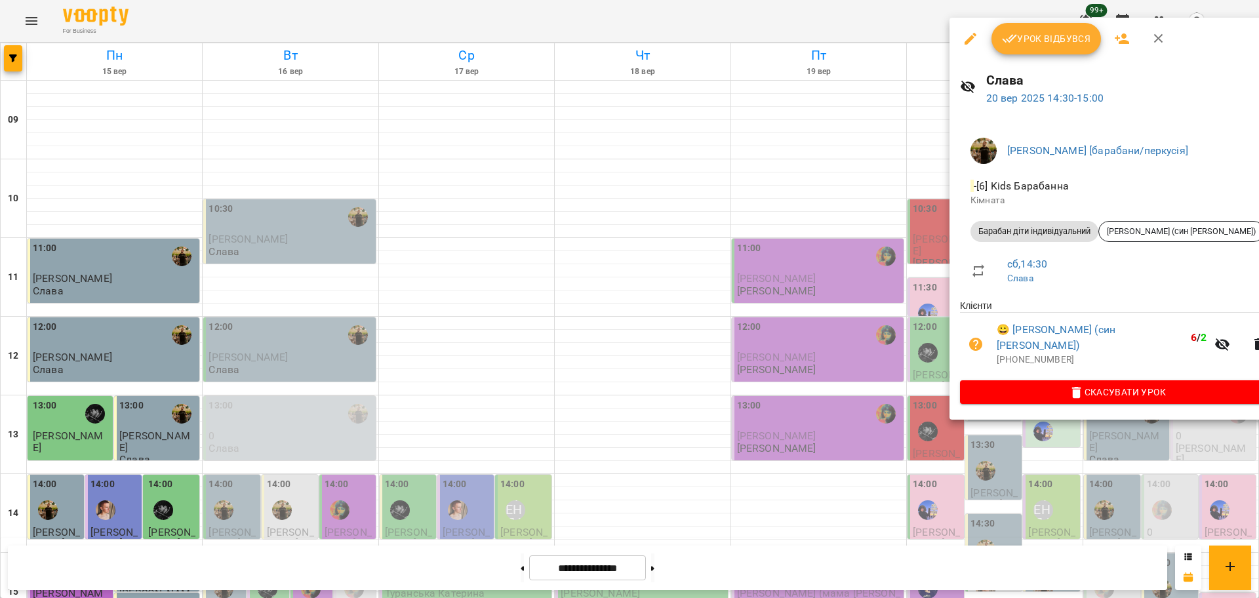
click at [894, 362] on div at bounding box center [629, 299] width 1259 height 598
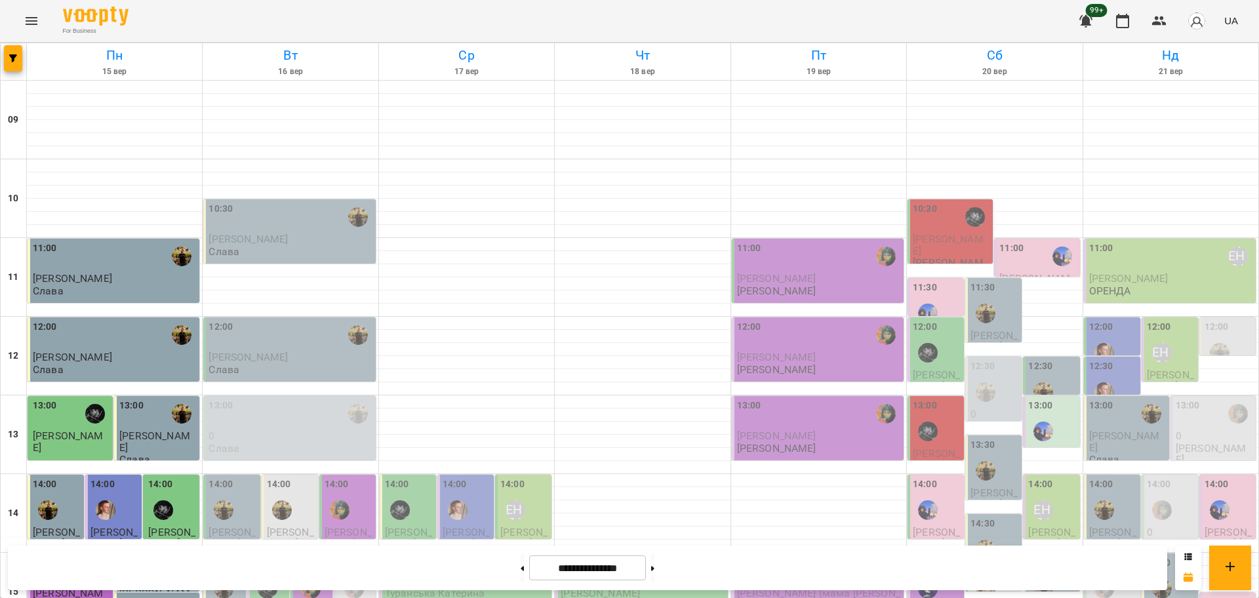
click at [990, 574] on div at bounding box center [986, 589] width 30 height 30
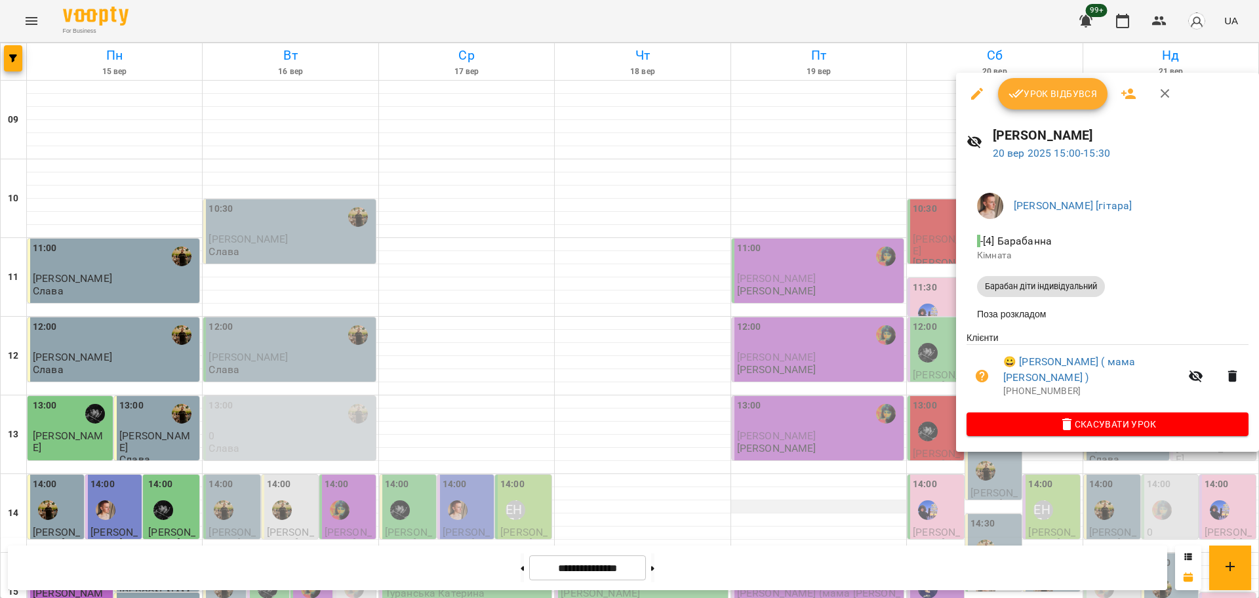
click at [809, 335] on div at bounding box center [629, 299] width 1259 height 598
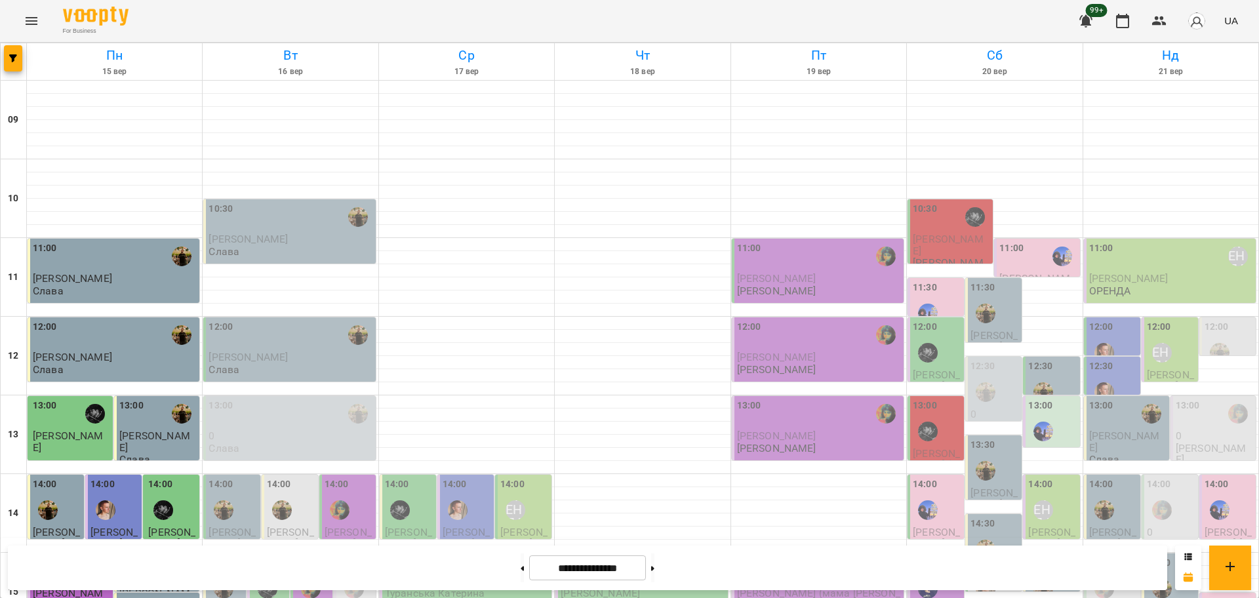
scroll to position [410, 0]
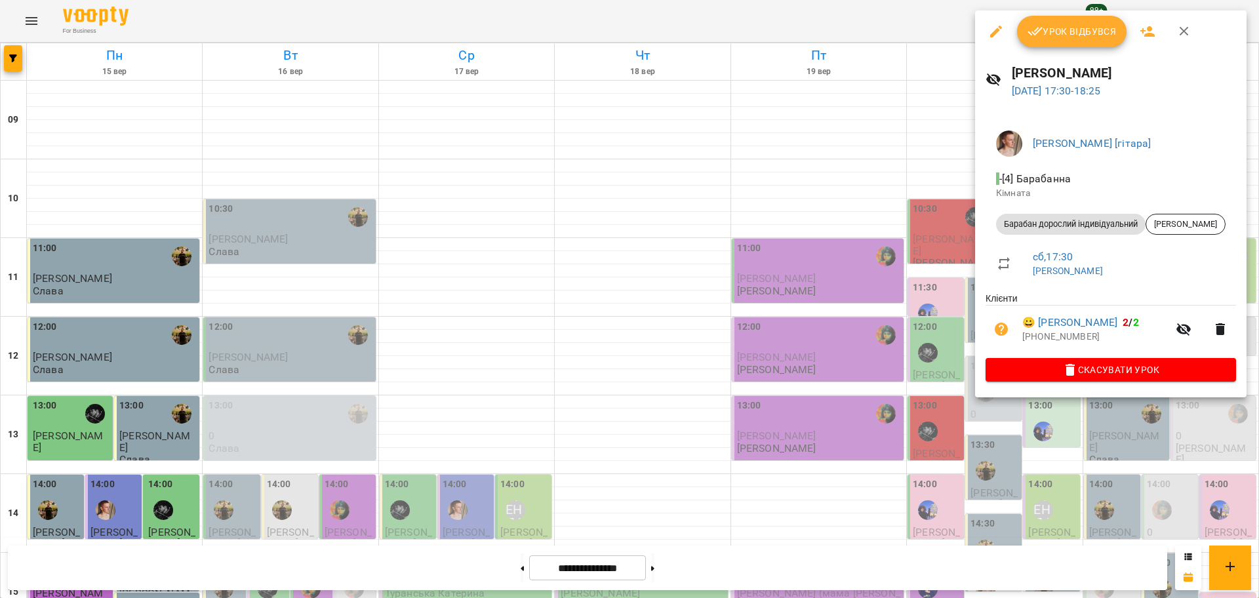
click at [871, 421] on div at bounding box center [629, 299] width 1259 height 598
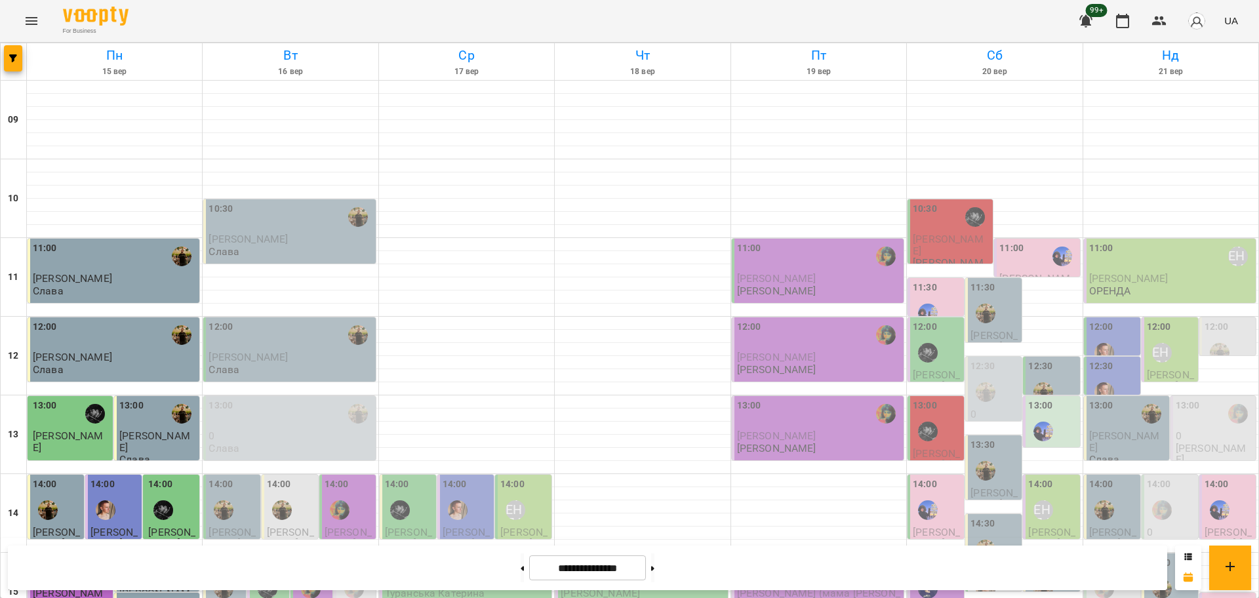
scroll to position [0, 0]
click at [18, 64] on button "button" at bounding box center [13, 58] width 18 height 26
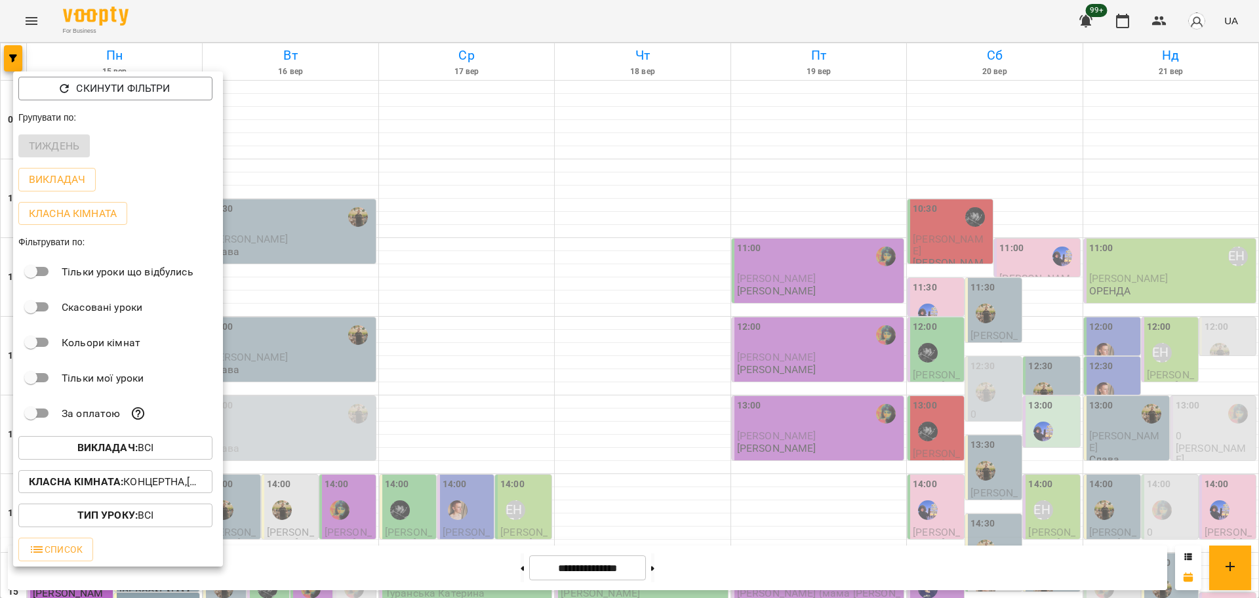
click at [165, 445] on span "Викладач : Всі" at bounding box center [115, 448] width 173 height 16
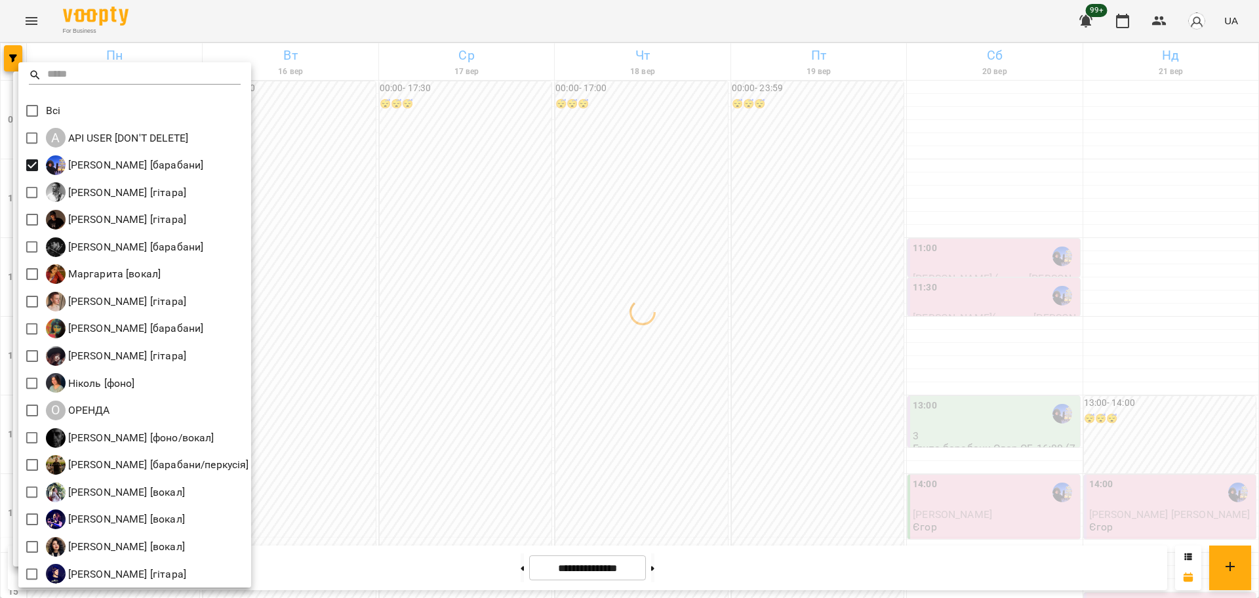
click at [1240, 571] on div at bounding box center [629, 299] width 1259 height 598
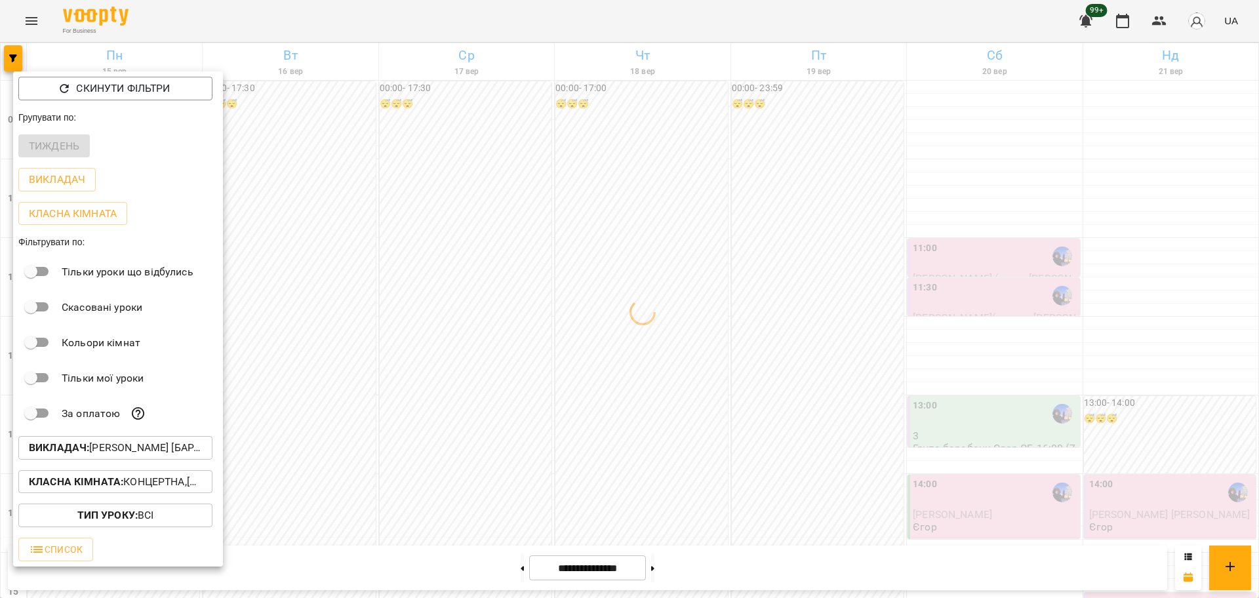
click at [1145, 478] on div at bounding box center [629, 299] width 1259 height 598
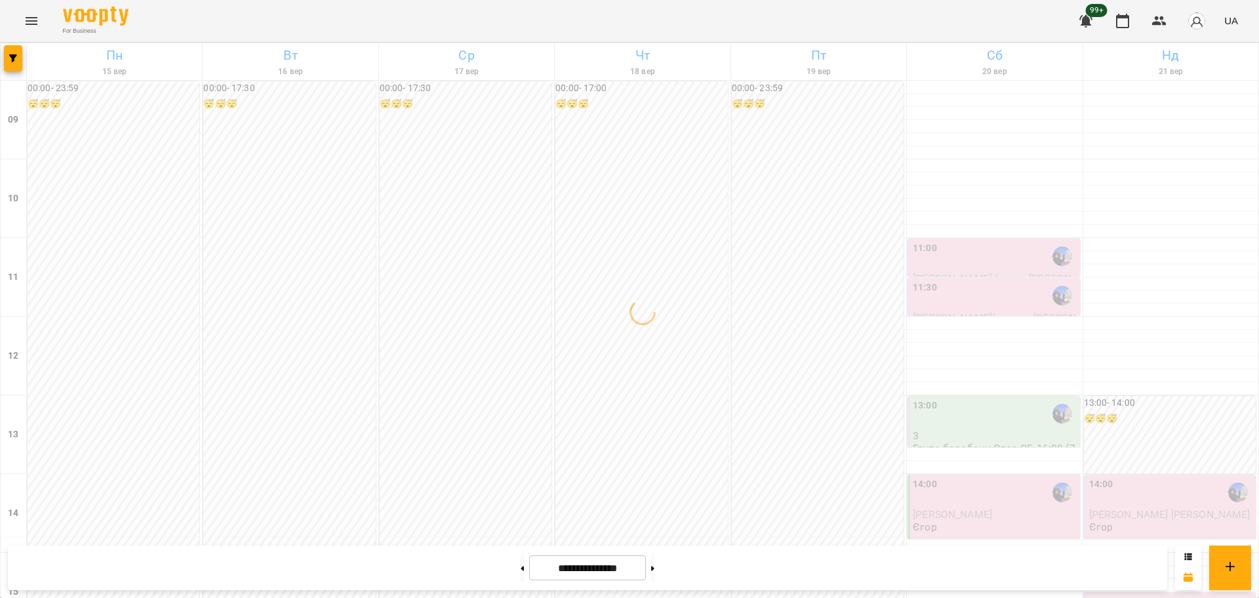
click at [402, 312] on div "00:00 - 17:30 😴😴😴" at bounding box center [466, 415] width 172 height 668
click at [875, 287] on div at bounding box center [629, 299] width 1259 height 598
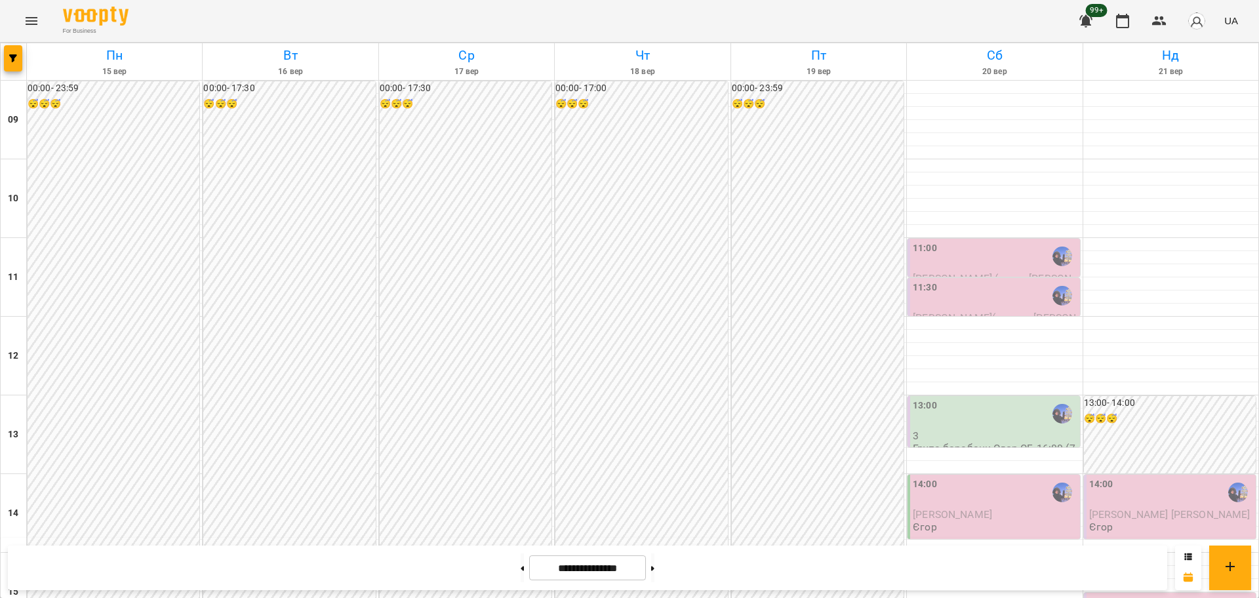
scroll to position [483, 0]
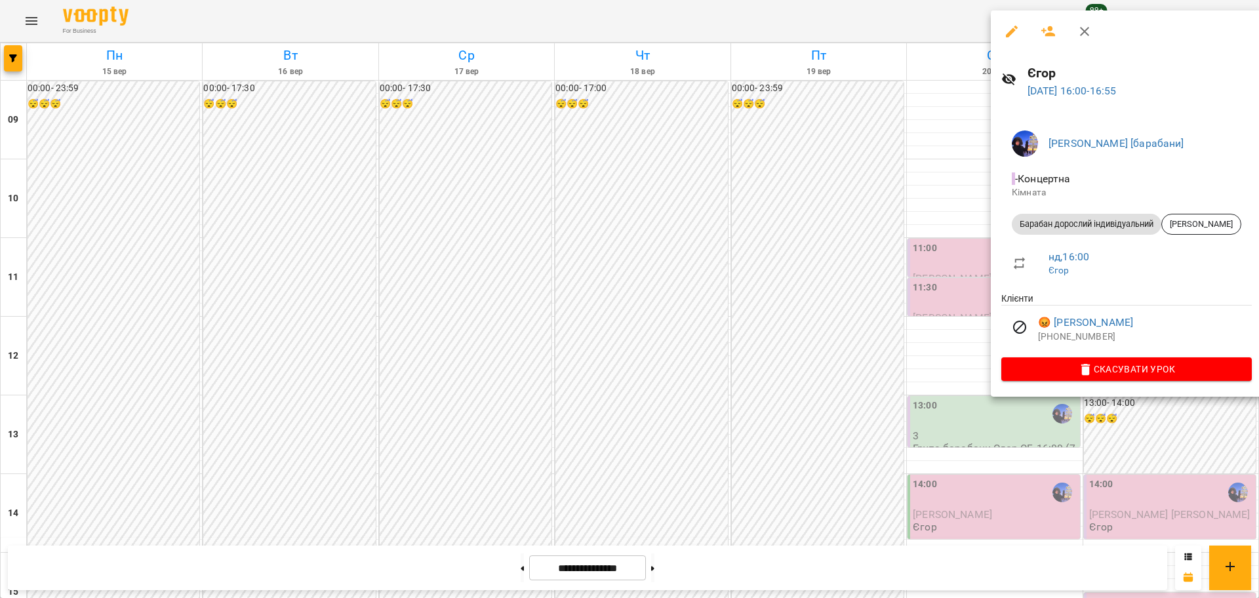
click at [880, 257] on div at bounding box center [629, 299] width 1259 height 598
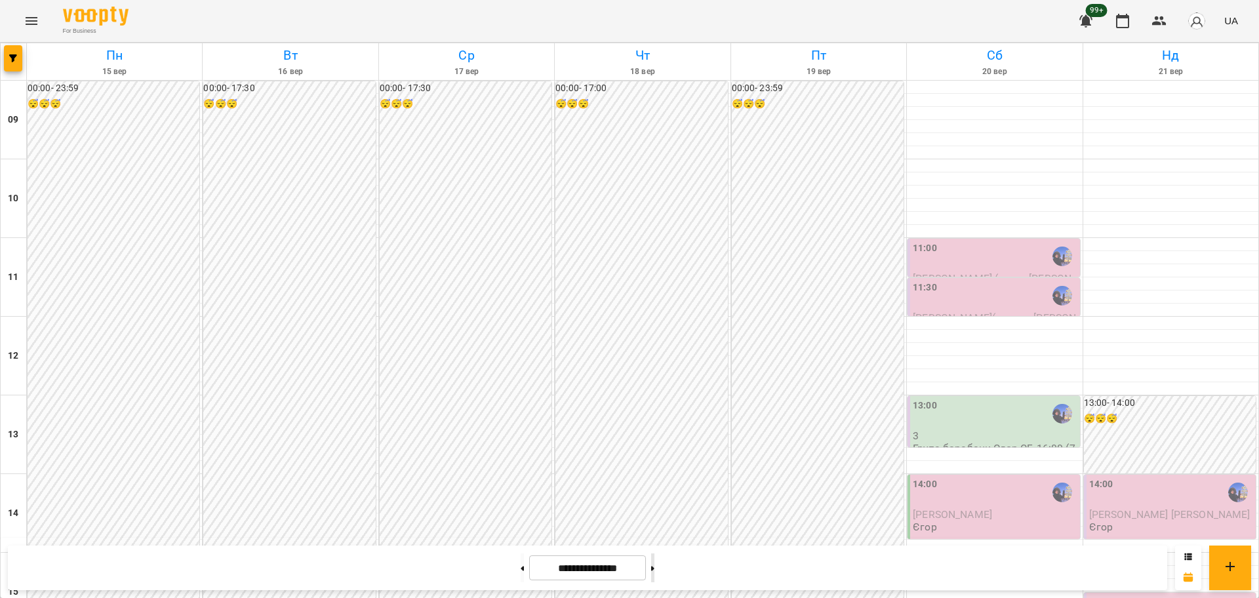
click at [655, 573] on button at bounding box center [652, 568] width 3 height 29
type input "**********"
drag, startPoint x: 476, startPoint y: 16, endPoint x: 172, endPoint y: 400, distance: 489.8
click at [172, 400] on div "00:00 - 23:59 😴😴😴" at bounding box center [114, 592] width 172 height 1022
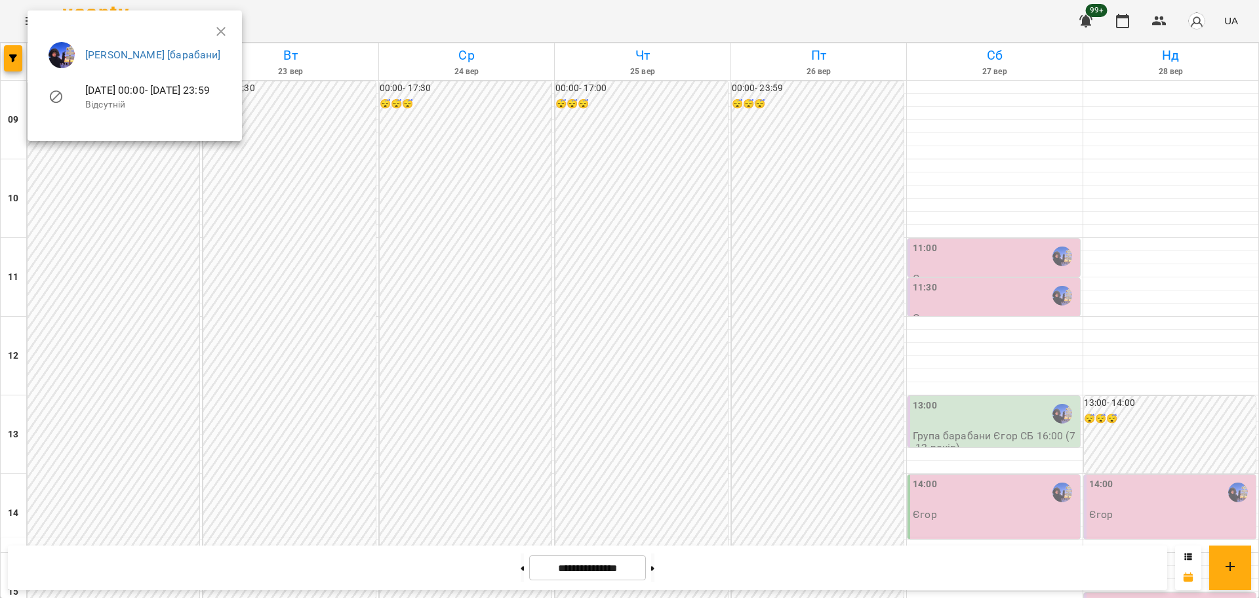
click at [264, 240] on div at bounding box center [629, 299] width 1259 height 598
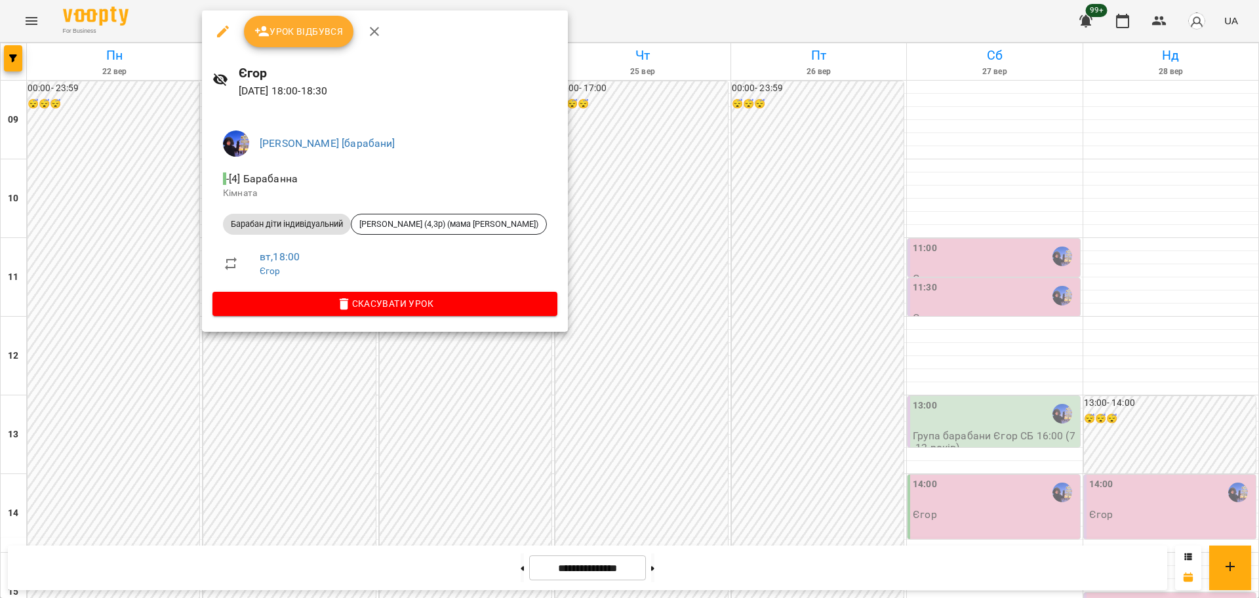
click at [253, 477] on div at bounding box center [629, 299] width 1259 height 598
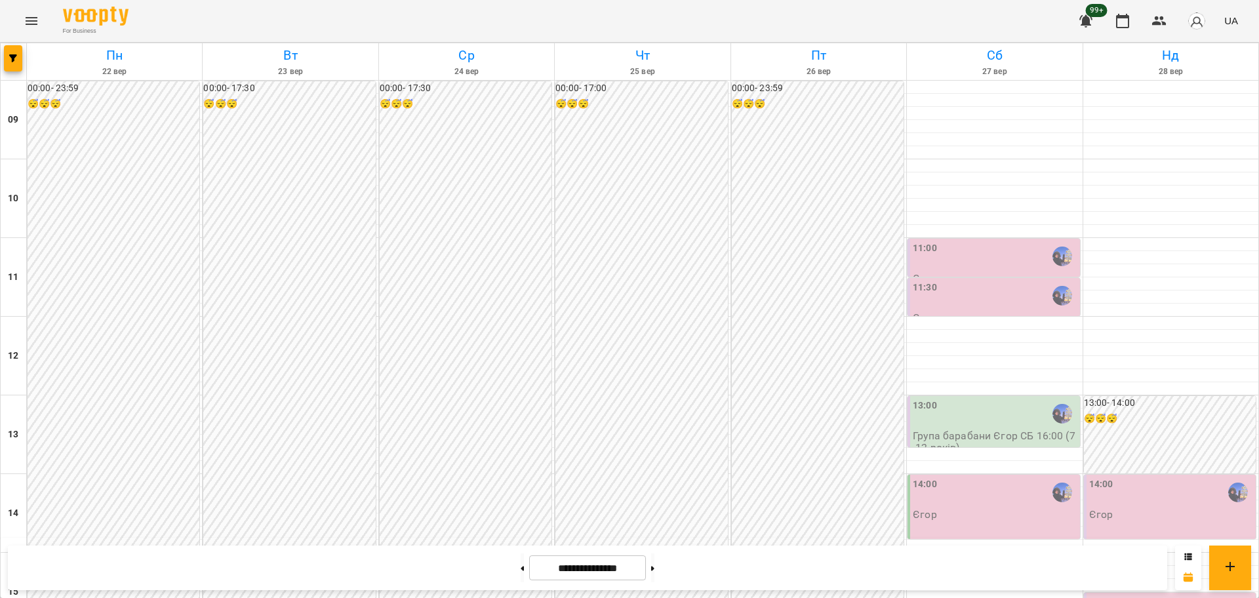
scroll to position [410, 0]
click at [5, 51] on button "button" at bounding box center [13, 58] width 18 height 26
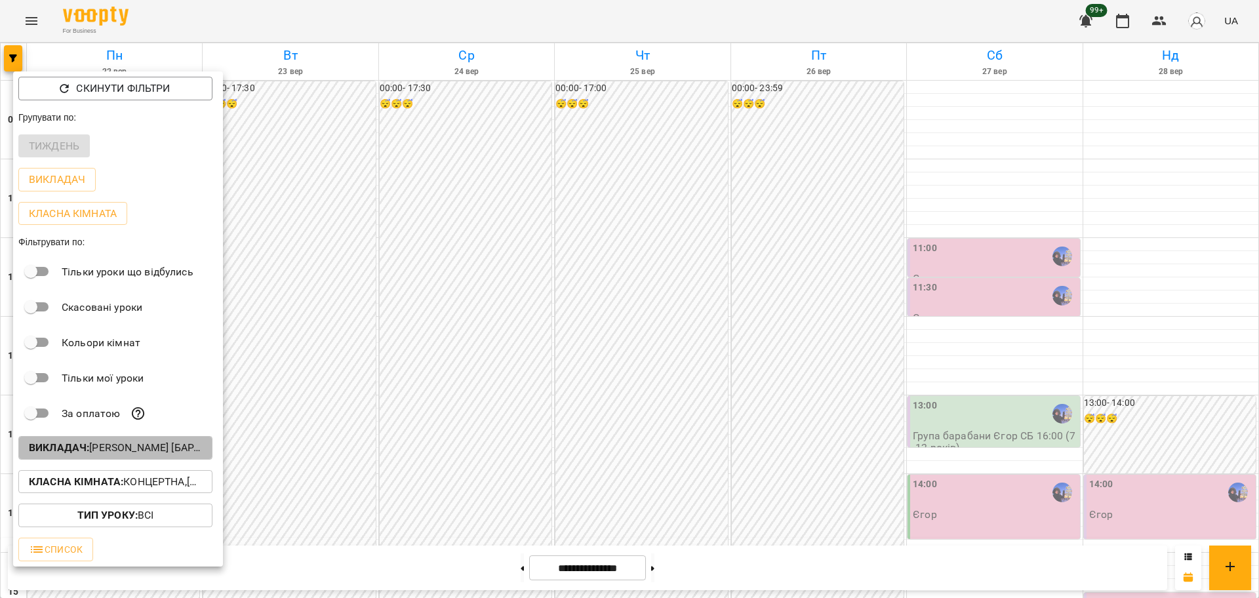
click at [172, 454] on p "Викладач : [PERSON_NAME] [барабани]" at bounding box center [115, 448] width 173 height 16
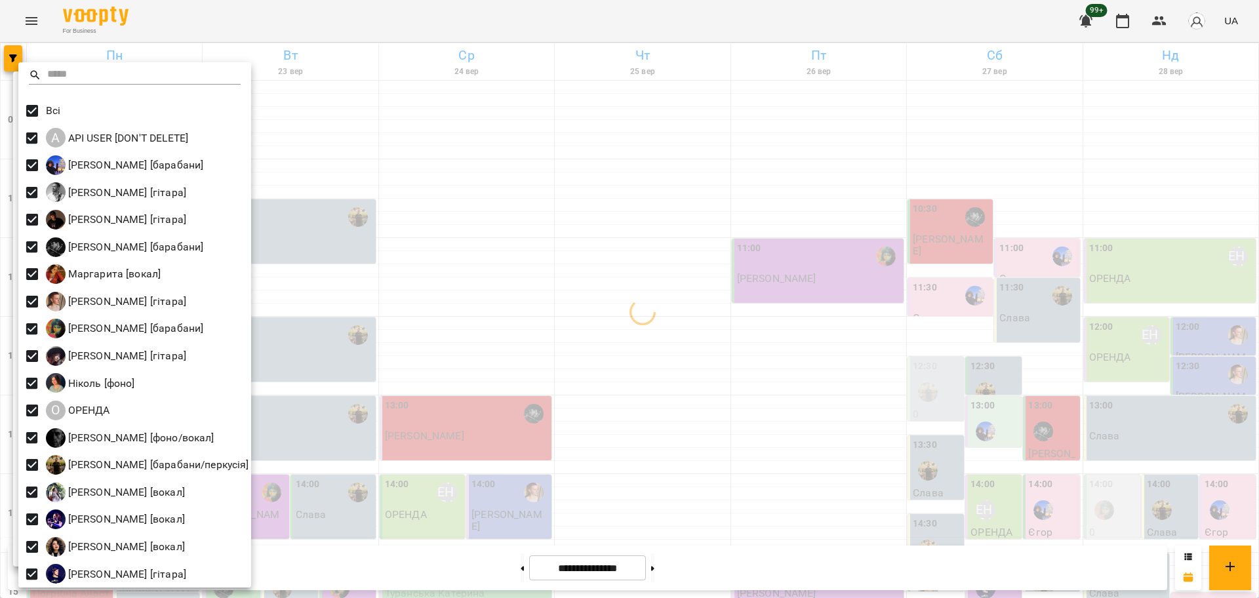
click at [400, 334] on div at bounding box center [629, 299] width 1259 height 598
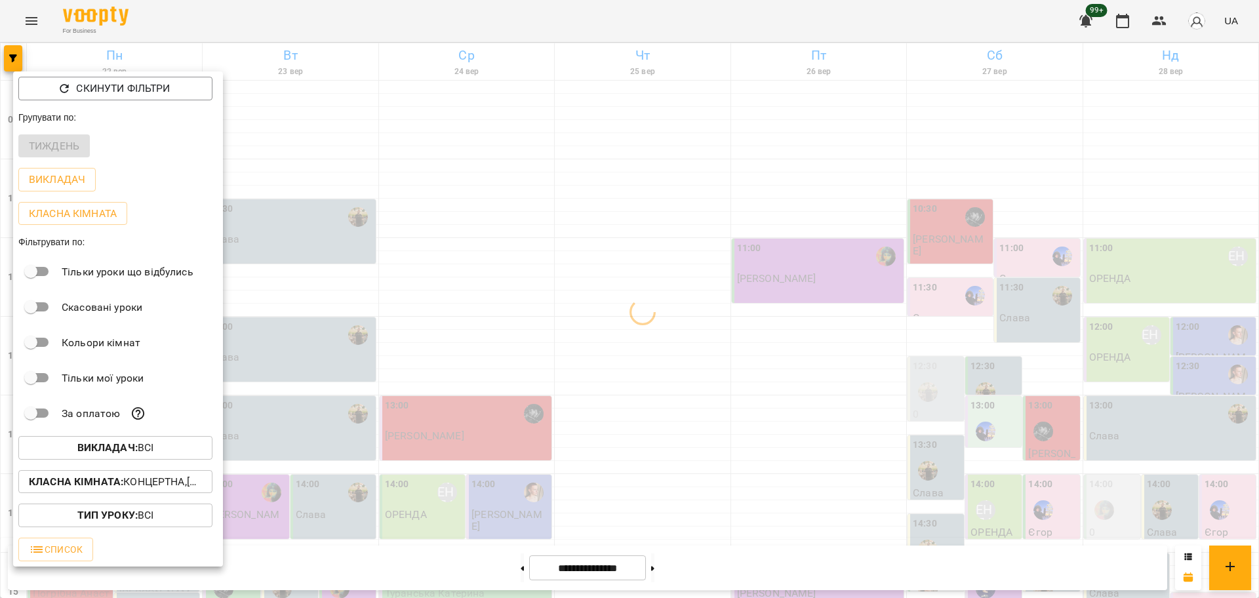
click at [438, 388] on div at bounding box center [629, 299] width 1259 height 598
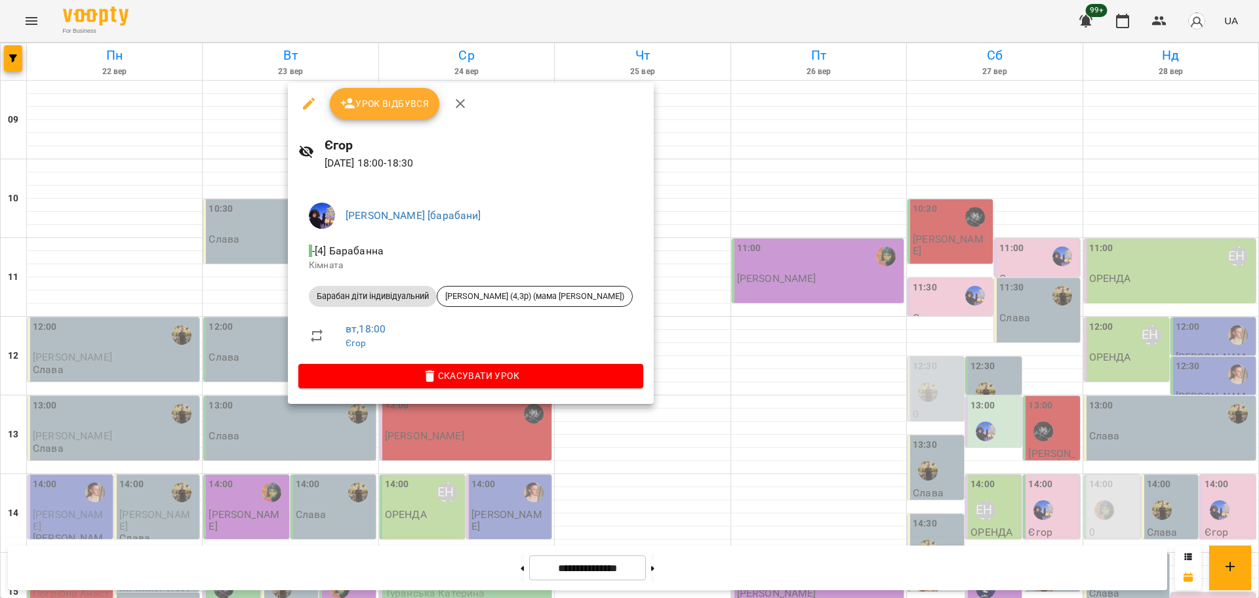
click at [241, 418] on div at bounding box center [629, 299] width 1259 height 598
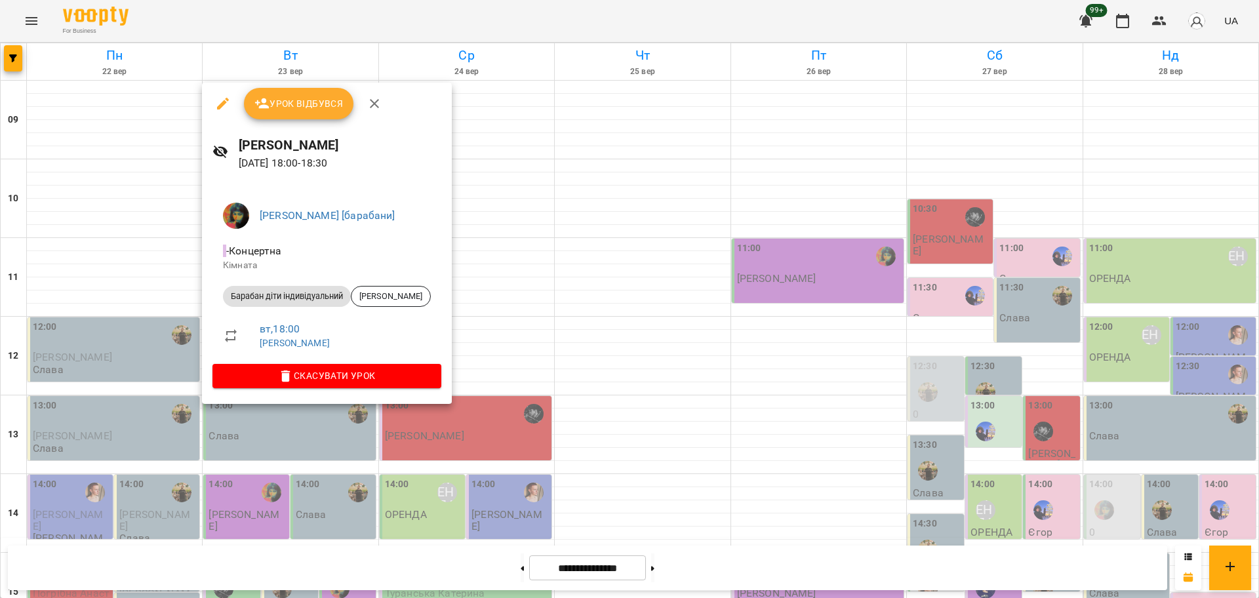
drag, startPoint x: 142, startPoint y: 400, endPoint x: 147, endPoint y: 395, distance: 7.0
click at [142, 398] on div at bounding box center [629, 299] width 1259 height 598
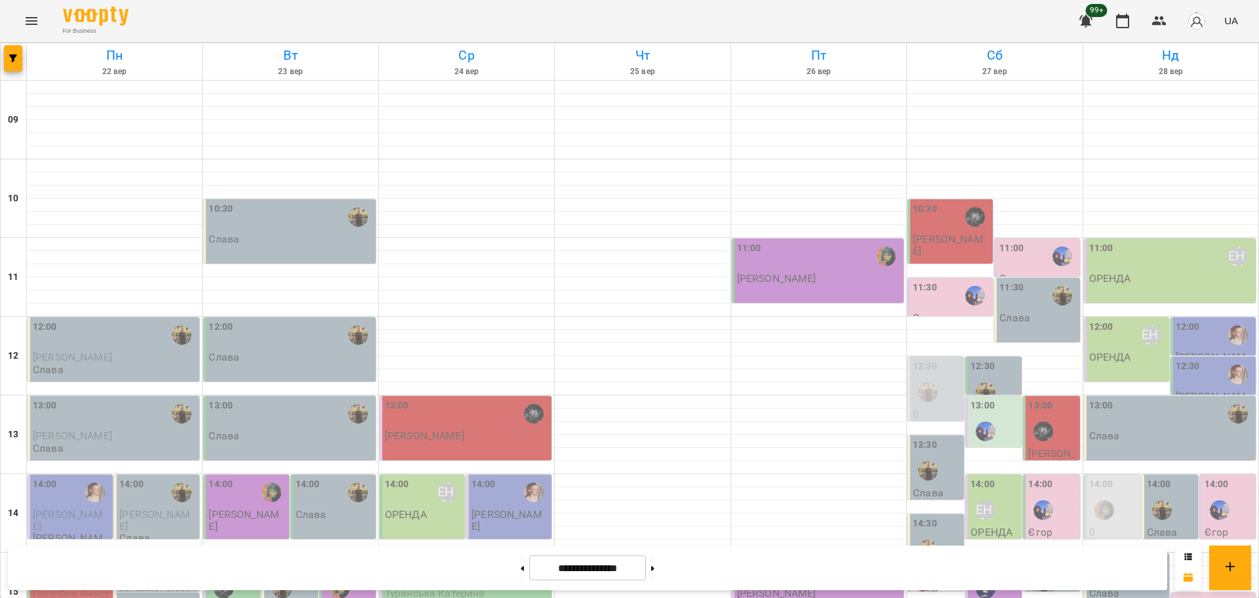
click at [14, 79] on div at bounding box center [14, 61] width 26 height 37
click at [16, 61] on span "button" at bounding box center [13, 58] width 18 height 8
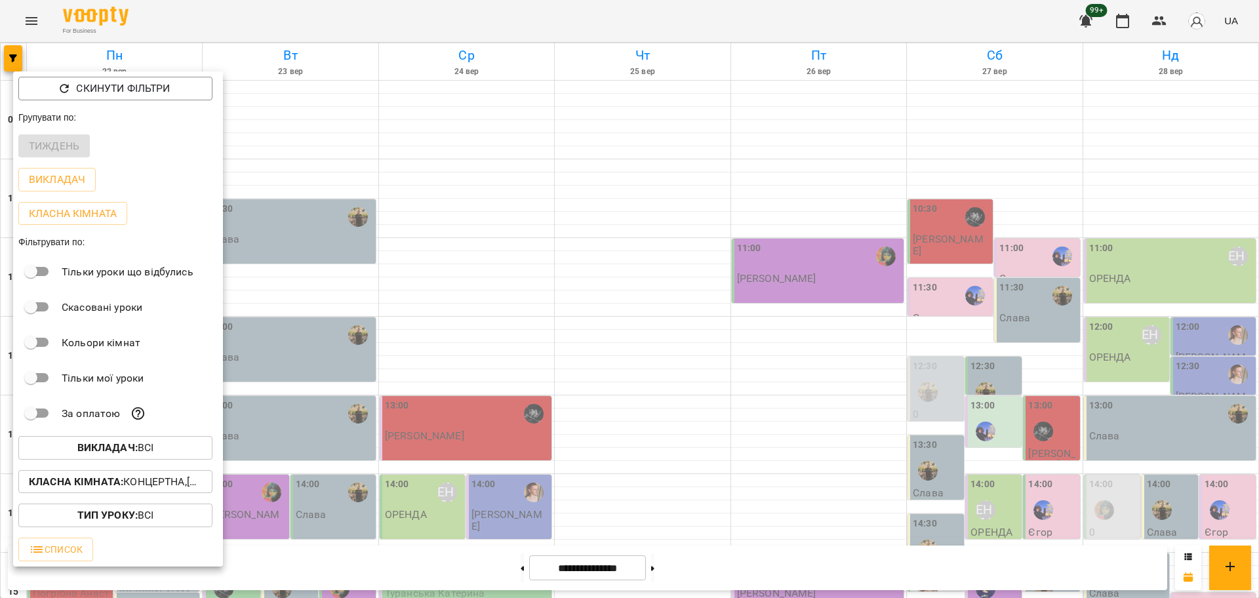
click at [157, 460] on button "Викладач : Всі" at bounding box center [115, 448] width 194 height 24
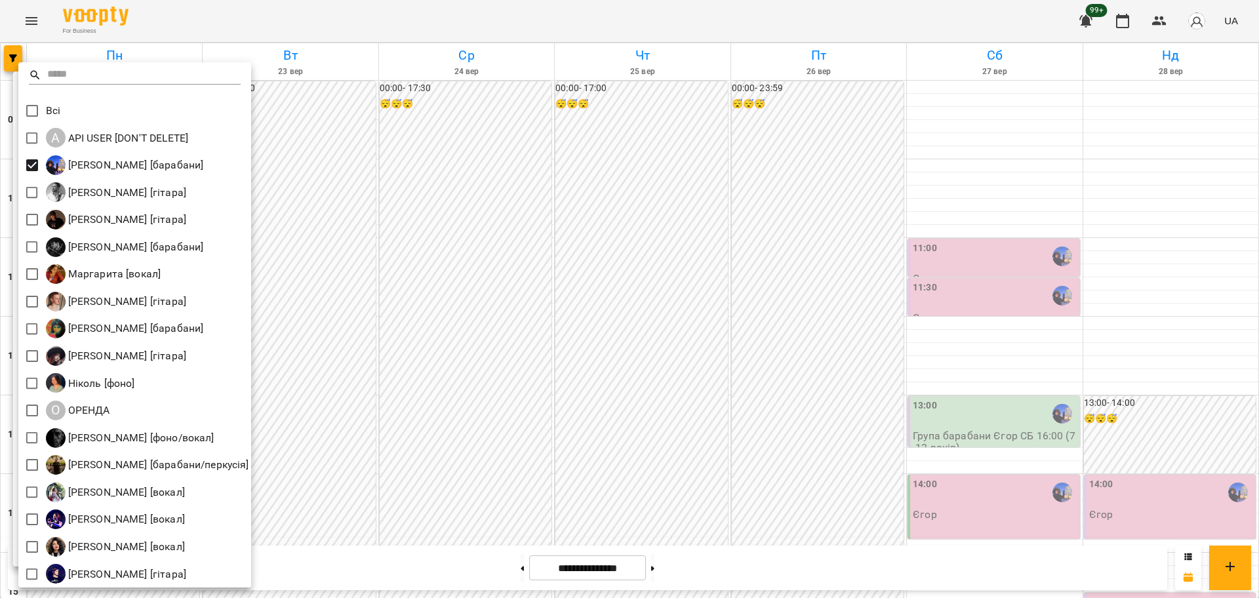
click at [754, 298] on div at bounding box center [629, 299] width 1259 height 598
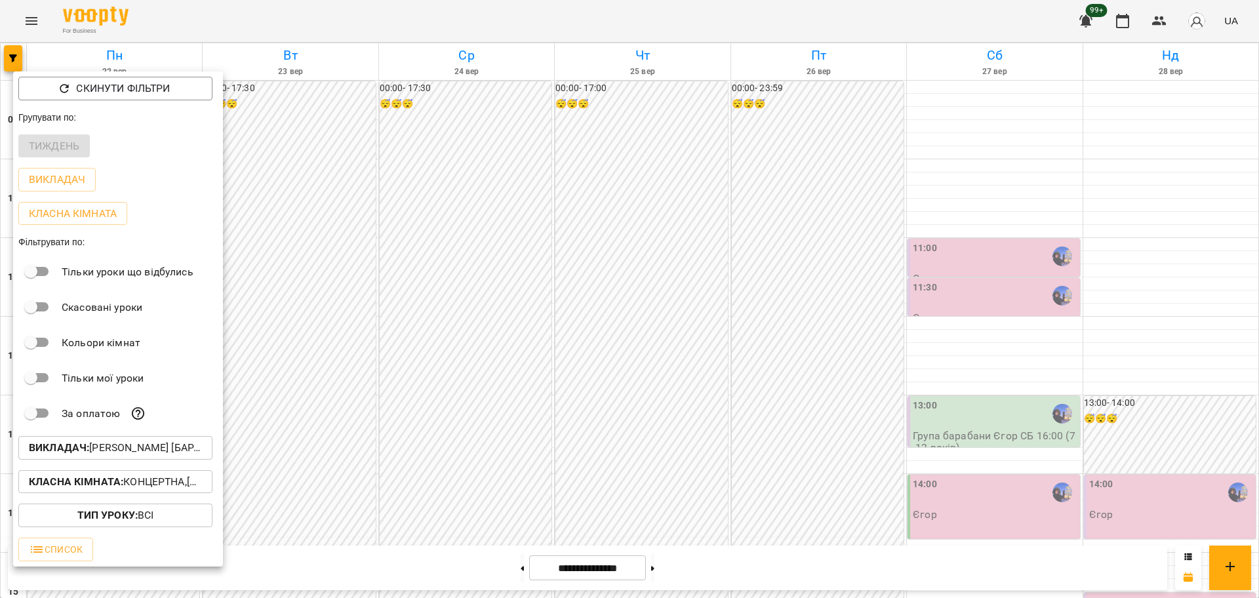
click at [850, 397] on div at bounding box center [629, 299] width 1259 height 598
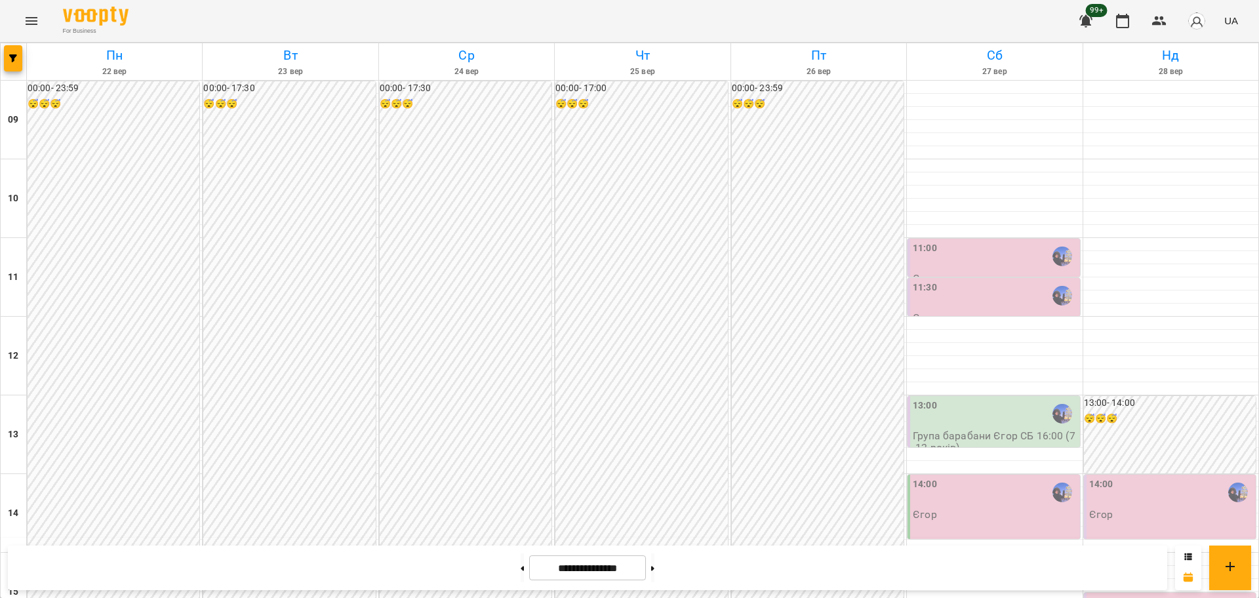
scroll to position [565, 0]
